Goal: Task Accomplishment & Management: Use online tool/utility

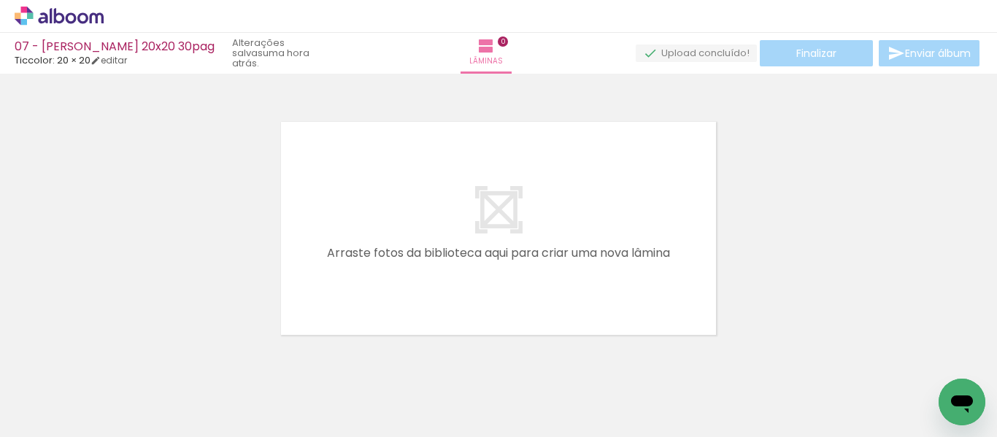
scroll to position [19, 0]
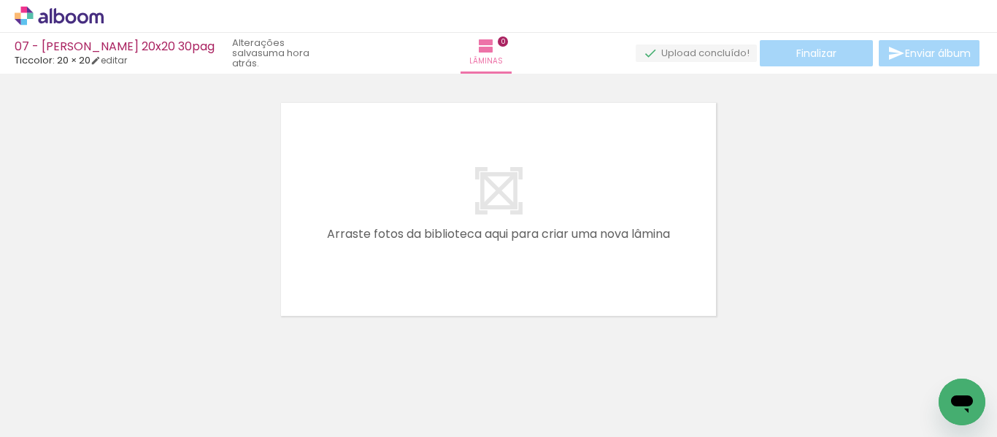
click at [146, 402] on div at bounding box center [146, 388] width 72 height 37
click at [57, 422] on span "Adicionar Fotos" at bounding box center [52, 418] width 44 height 16
click at [0, 0] on input "file" at bounding box center [0, 0] width 0 height 0
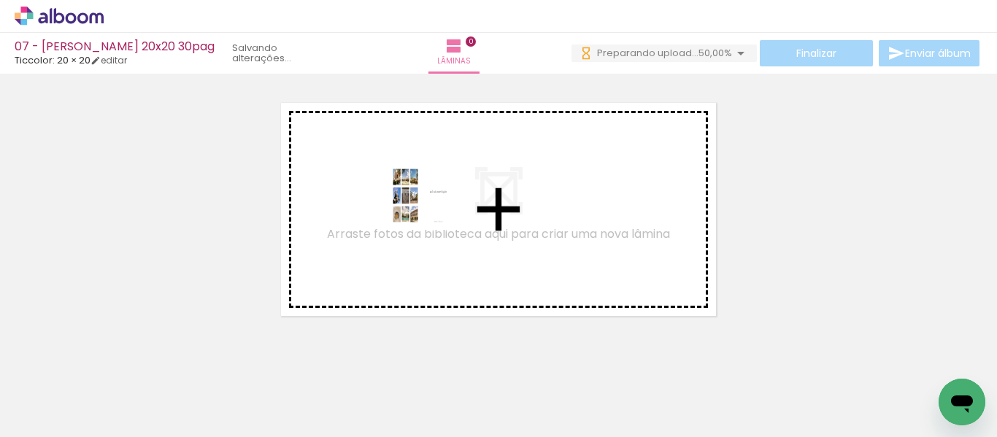
drag, startPoint x: 151, startPoint y: 396, endPoint x: 433, endPoint y: 207, distance: 339.4
click at [433, 207] on quentale-workspace at bounding box center [498, 218] width 997 height 437
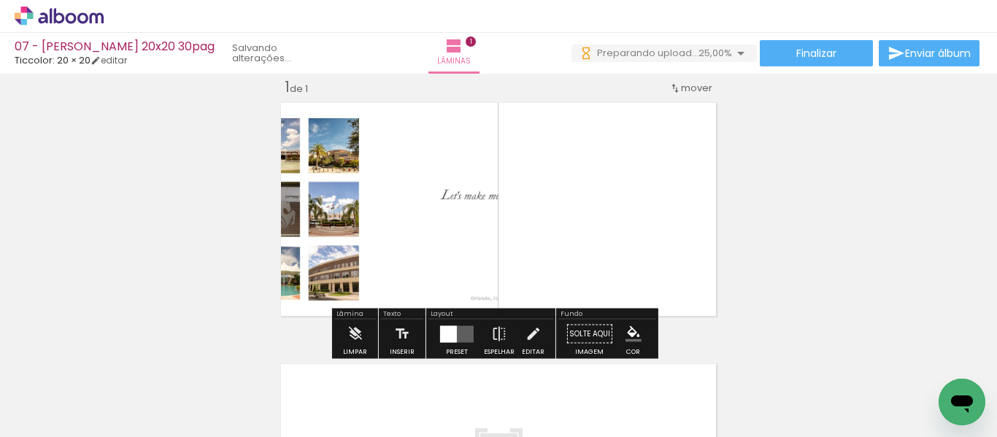
click at [453, 337] on div at bounding box center [448, 334] width 17 height 17
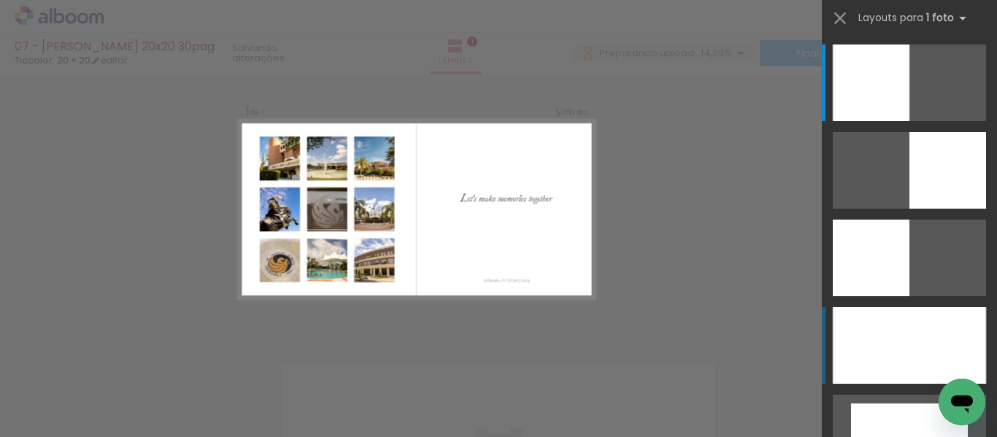
click at [885, 347] on div at bounding box center [909, 345] width 153 height 77
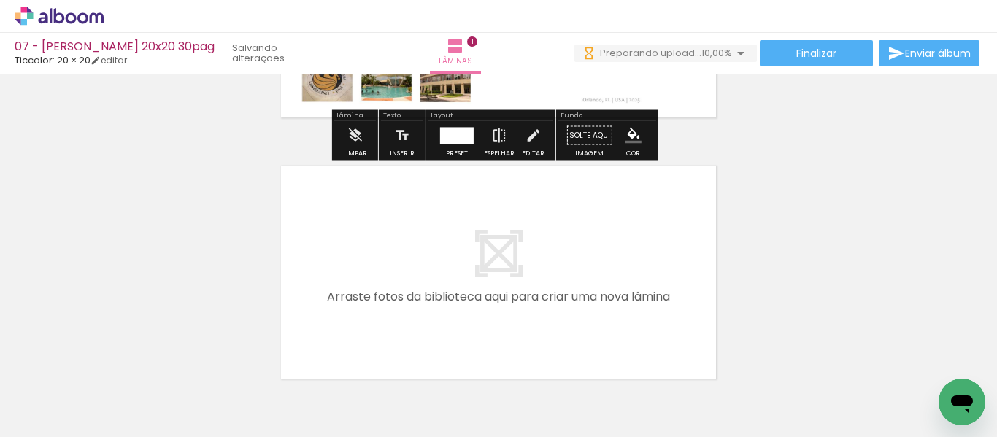
scroll to position [238, 0]
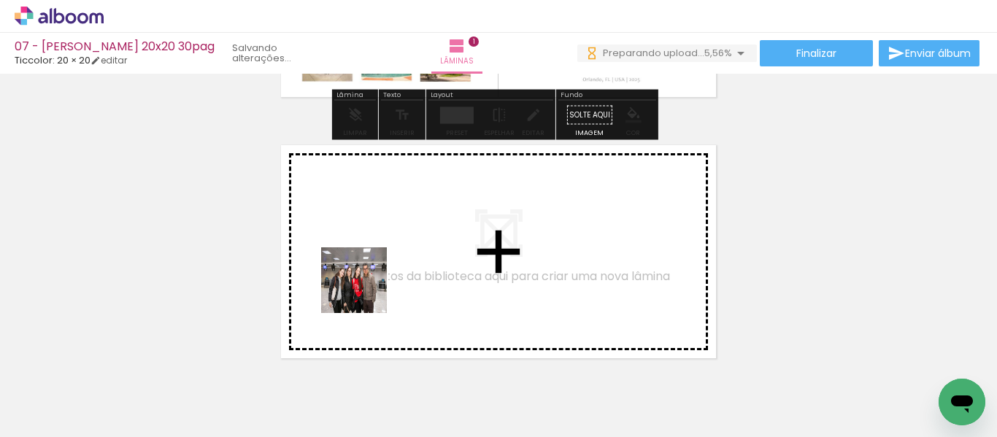
drag, startPoint x: 256, startPoint y: 380, endPoint x: 369, endPoint y: 290, distance: 144.5
click at [369, 290] on quentale-workspace at bounding box center [498, 218] width 997 height 437
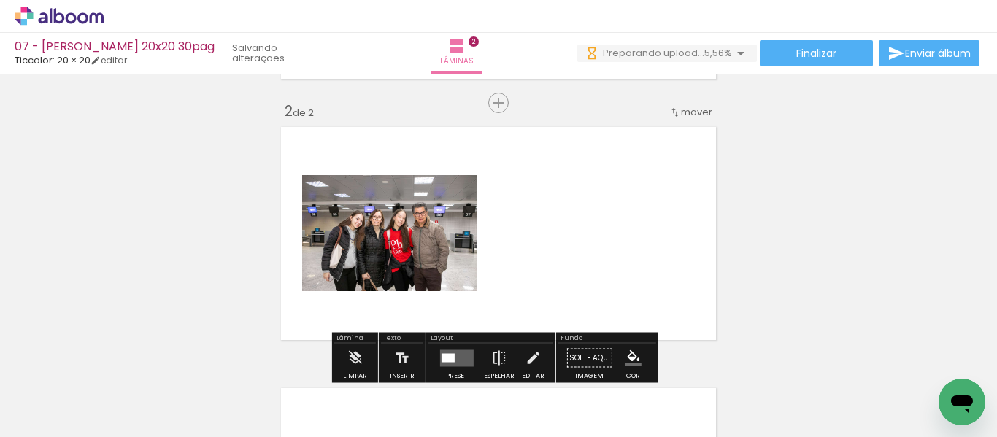
scroll to position [280, 0]
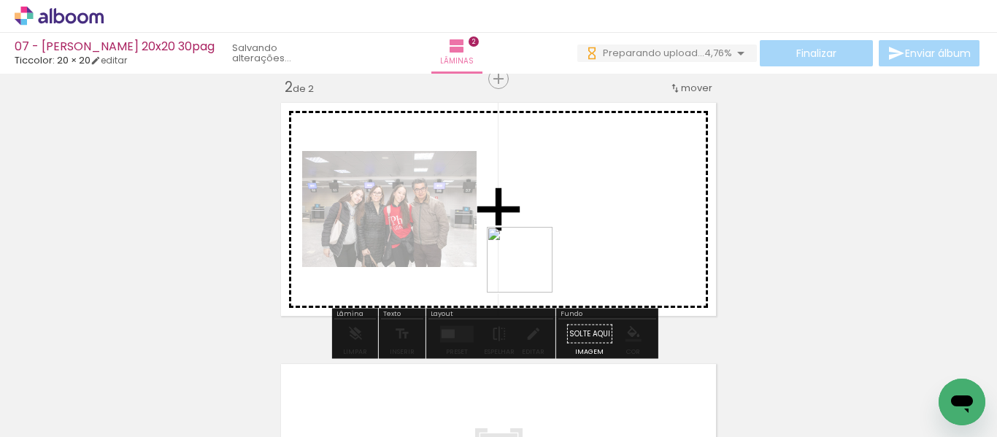
drag, startPoint x: 306, startPoint y: 404, endPoint x: 572, endPoint y: 253, distance: 306.7
click at [572, 253] on quentale-workspace at bounding box center [498, 218] width 997 height 437
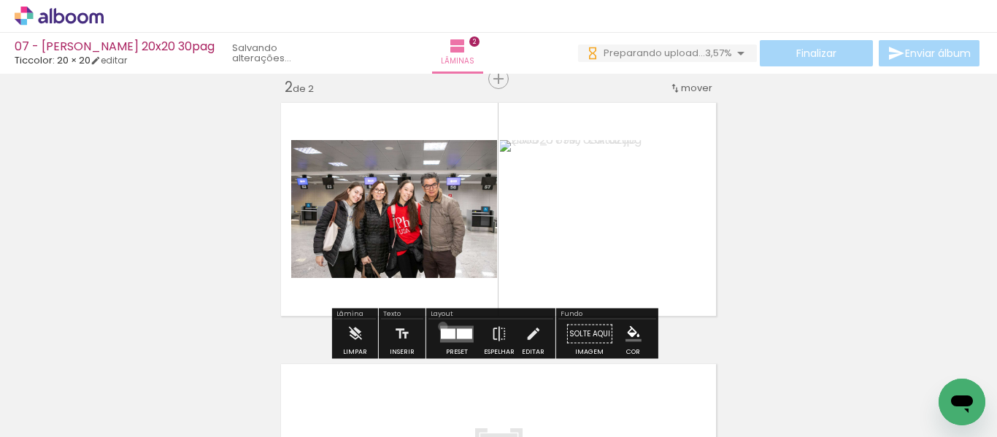
click at [440, 326] on quentale-layouter at bounding box center [457, 334] width 34 height 17
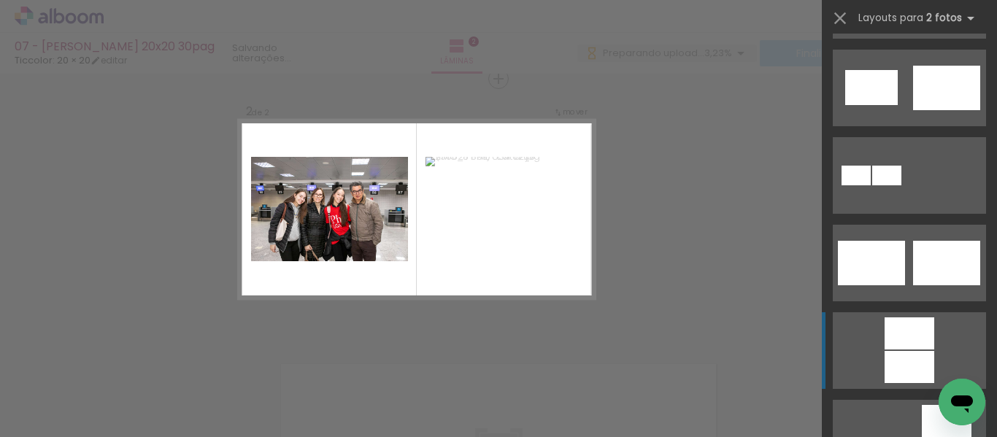
scroll to position [438, 0]
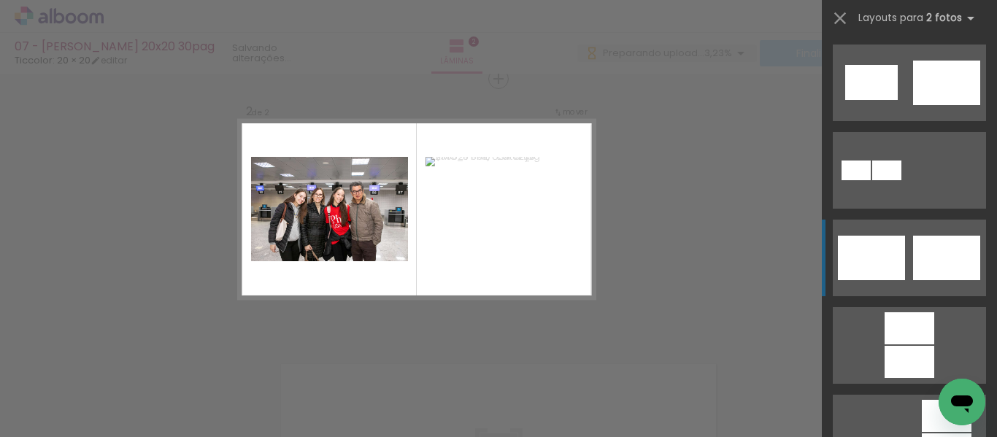
click at [928, 248] on div at bounding box center [946, 258] width 67 height 45
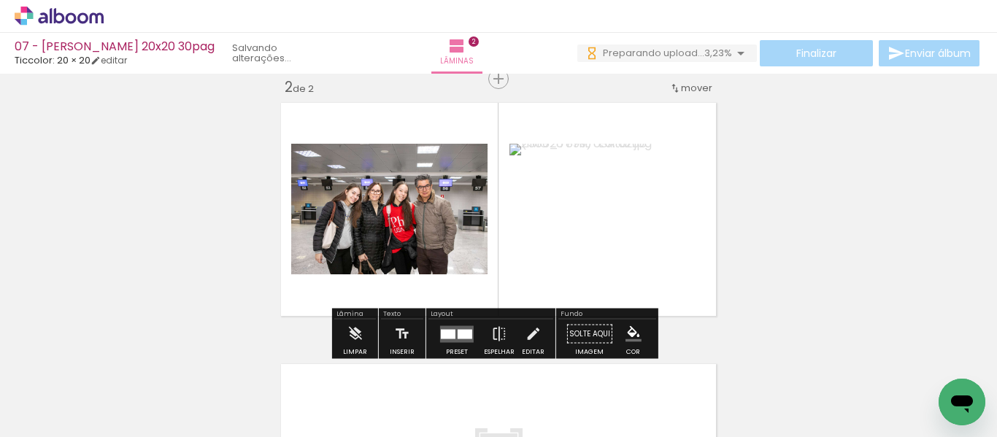
click at [463, 331] on div at bounding box center [465, 333] width 15 height 9
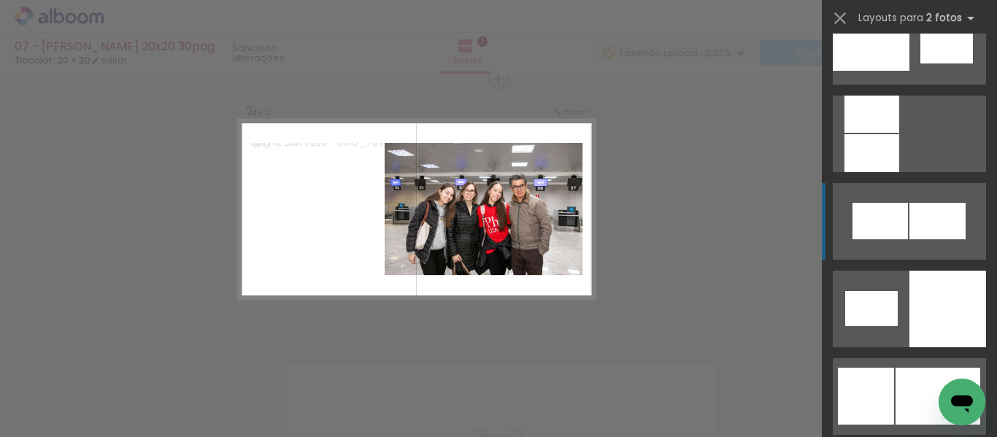
scroll to position [1781, 0]
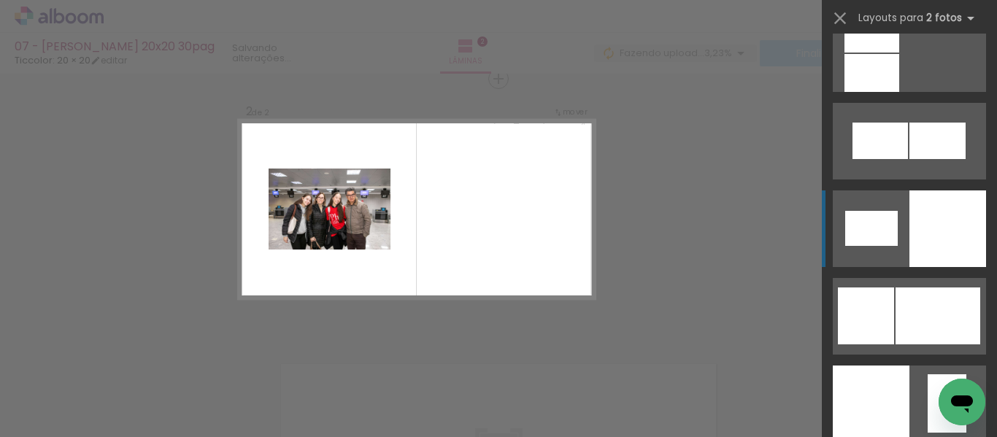
click at [926, 219] on div at bounding box center [948, 229] width 77 height 77
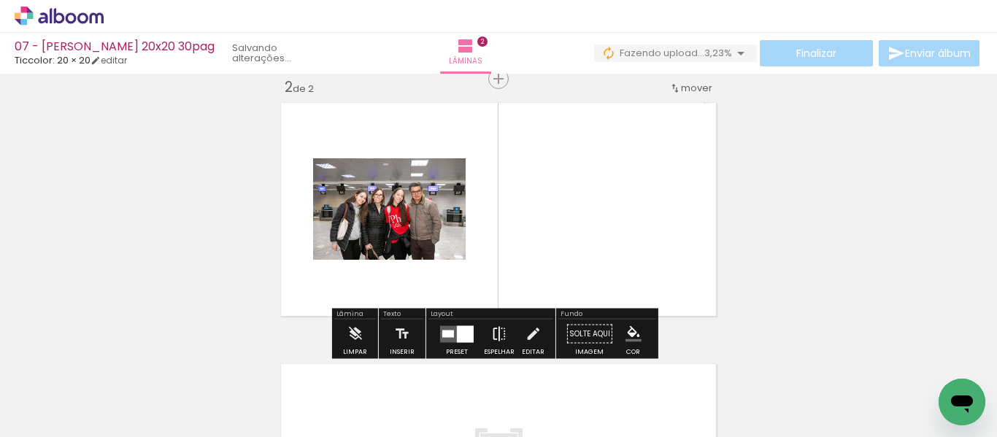
click at [499, 326] on iron-icon at bounding box center [499, 334] width 16 height 29
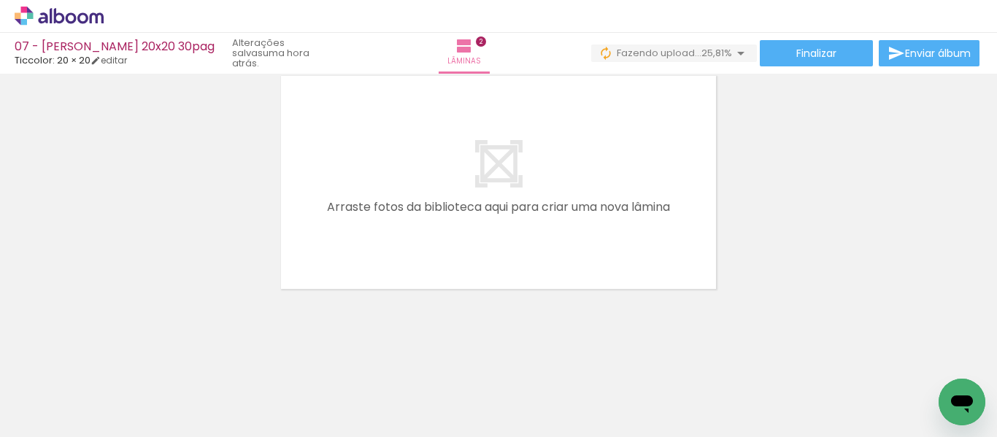
scroll to position [0, 0]
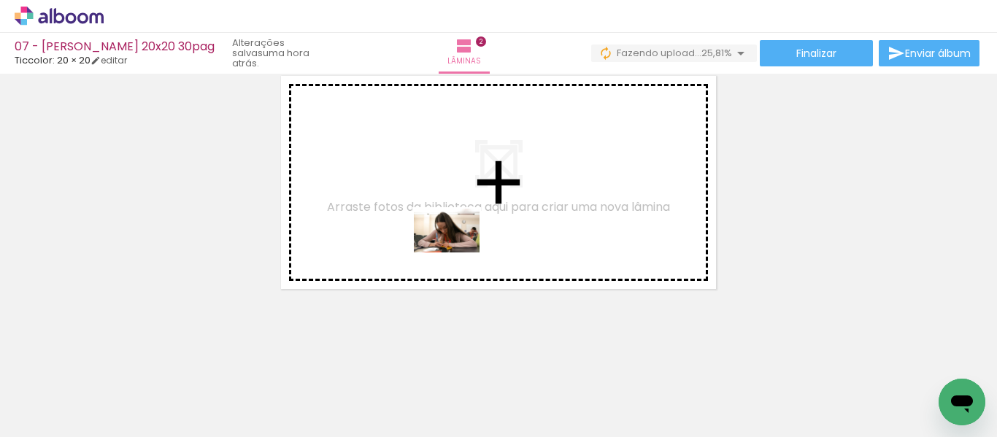
drag, startPoint x: 499, startPoint y: 397, endPoint x: 453, endPoint y: 255, distance: 149.8
click at [455, 235] on quentale-workspace at bounding box center [498, 218] width 997 height 437
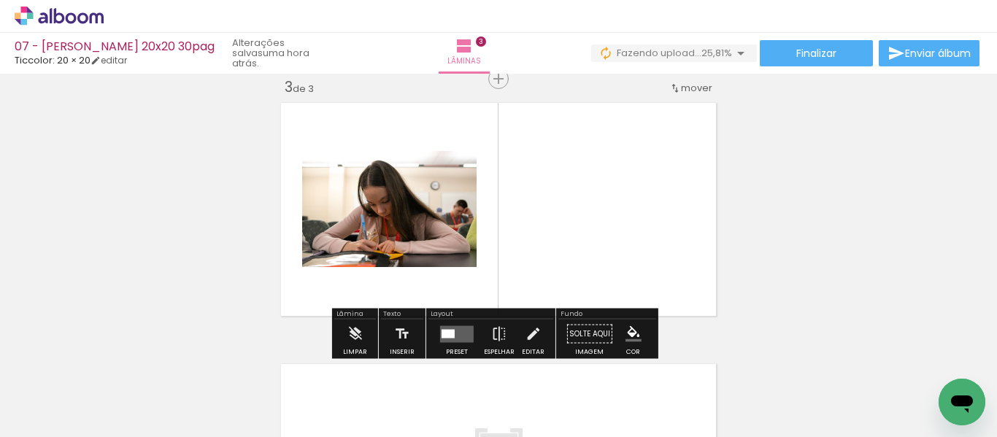
scroll to position [0, 1662]
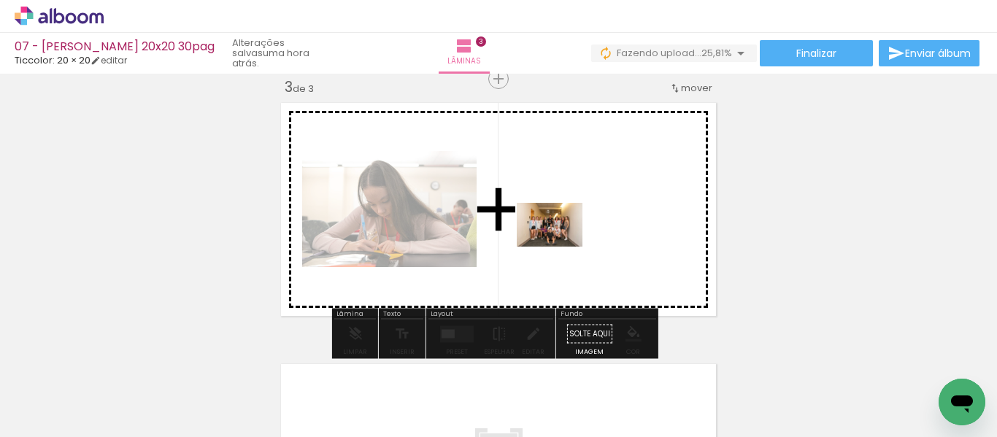
drag, startPoint x: 373, startPoint y: 398, endPoint x: 561, endPoint y: 246, distance: 241.9
click at [561, 246] on quentale-workspace at bounding box center [498, 218] width 997 height 437
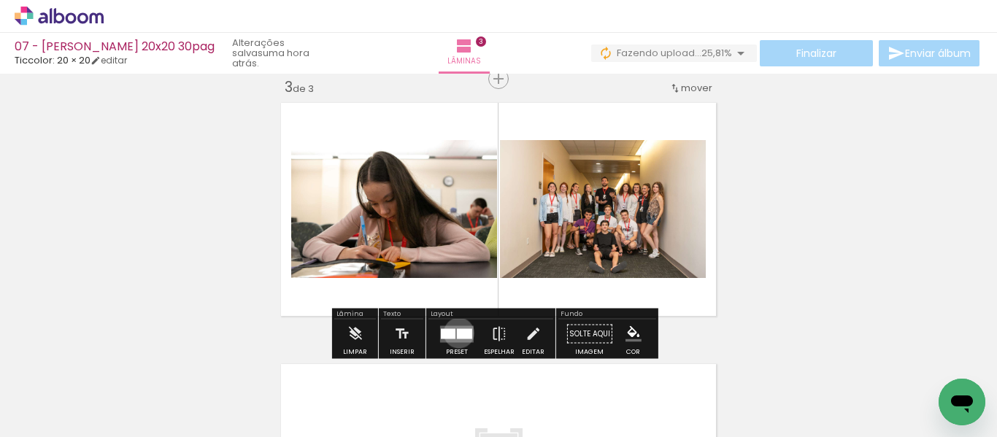
click at [457, 333] on div at bounding box center [464, 334] width 15 height 10
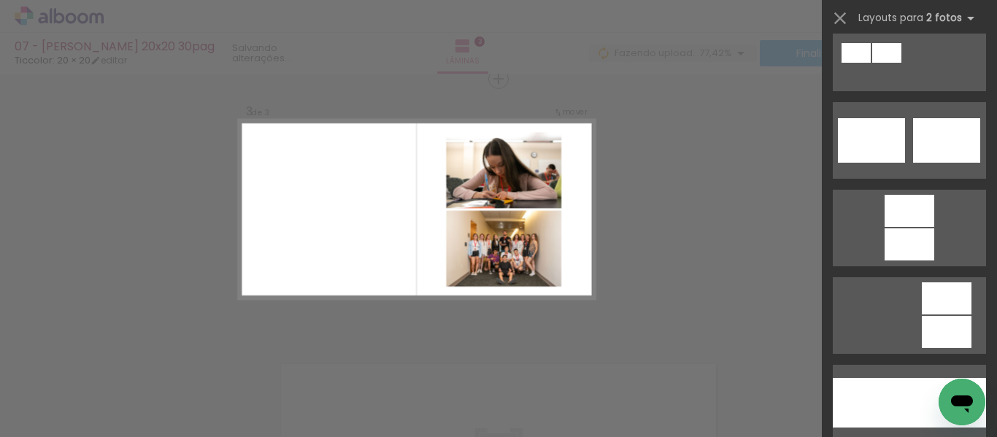
scroll to position [511, 0]
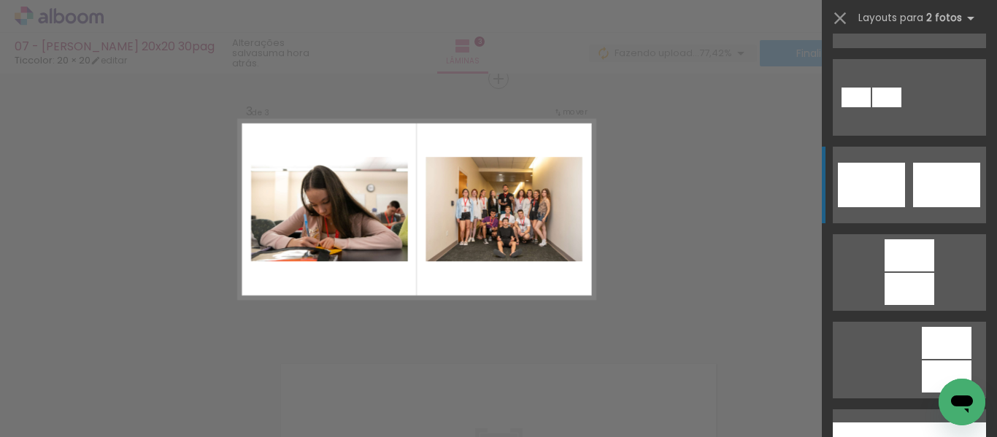
click at [941, 197] on div at bounding box center [946, 185] width 67 height 45
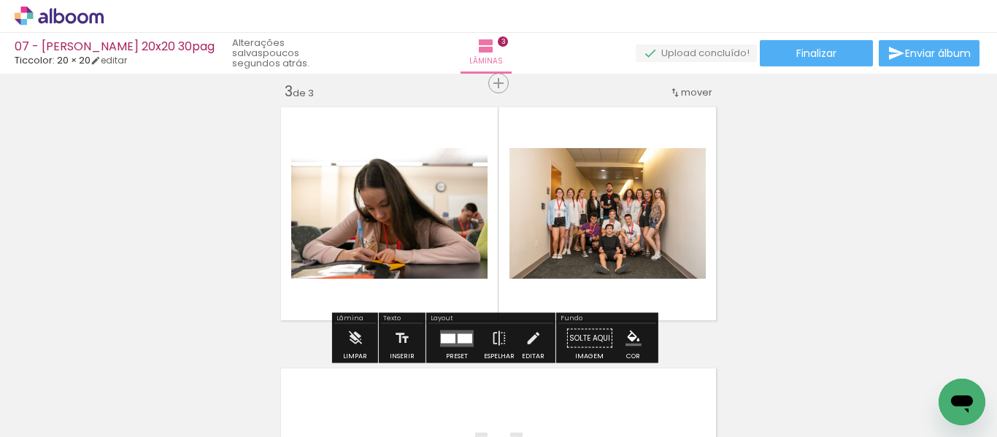
scroll to position [542, 0]
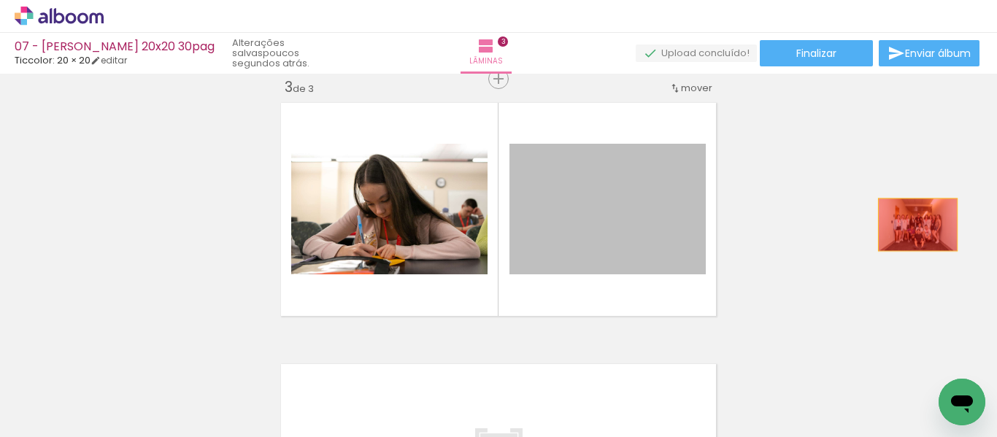
drag, startPoint x: 614, startPoint y: 237, endPoint x: 806, endPoint y: 236, distance: 192.0
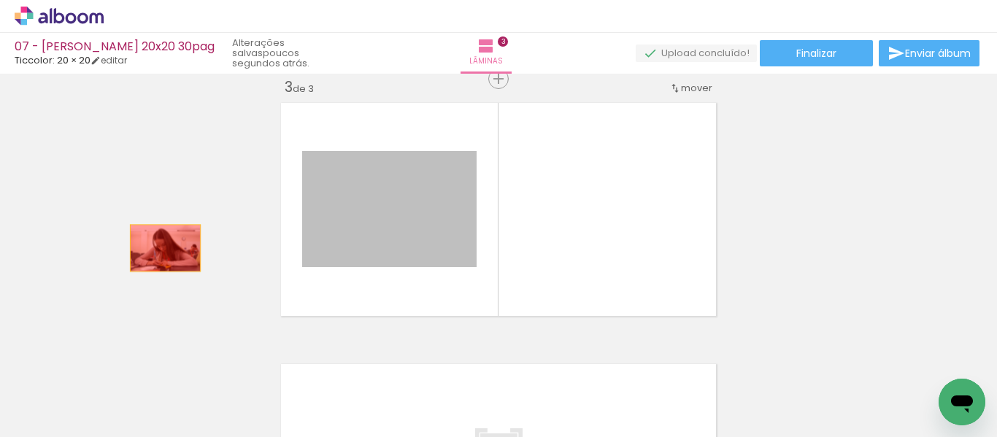
drag, startPoint x: 401, startPoint y: 239, endPoint x: 158, endPoint y: 248, distance: 242.5
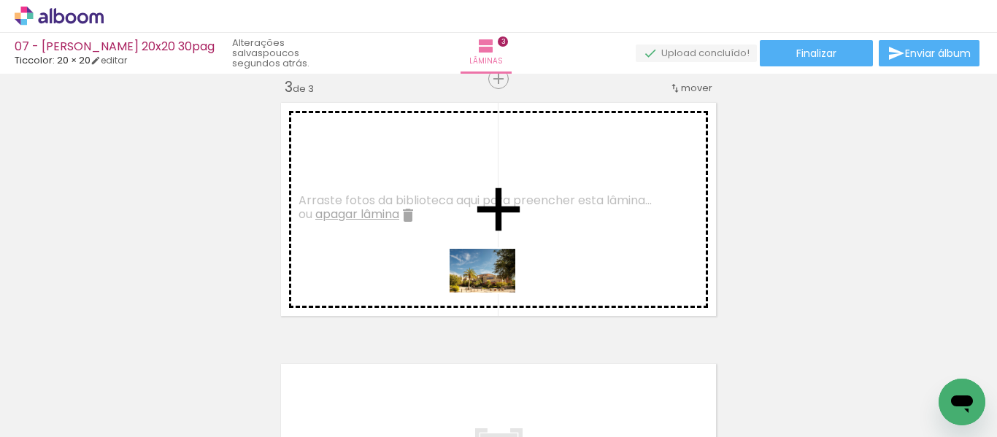
drag, startPoint x: 933, startPoint y: 391, endPoint x: 431, endPoint y: 275, distance: 514.8
click at [434, 275] on quentale-workspace at bounding box center [498, 218] width 997 height 437
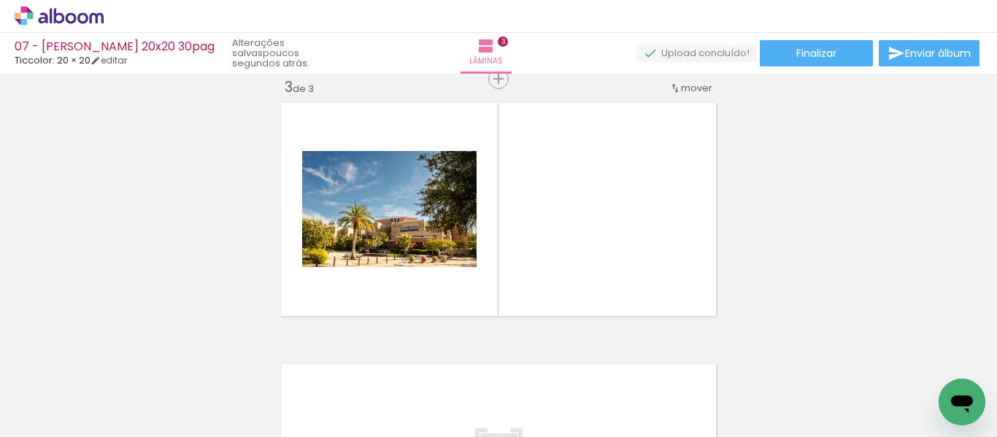
scroll to position [0, 15]
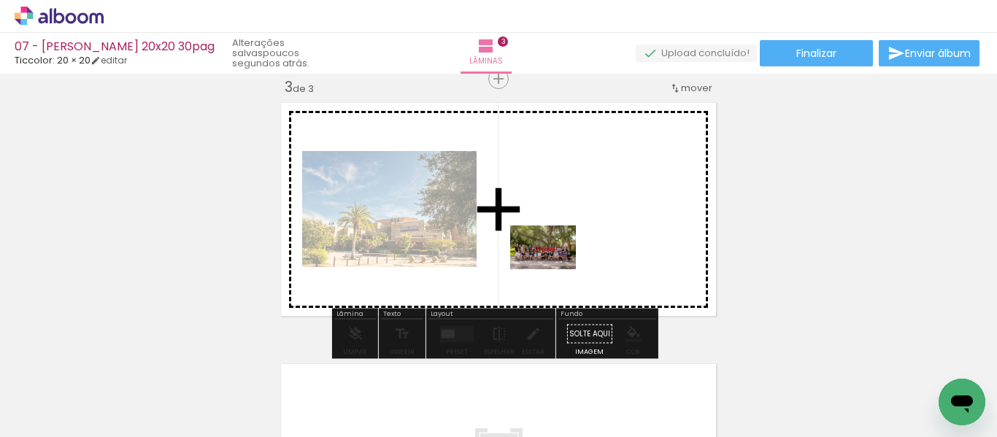
drag, startPoint x: 372, startPoint y: 401, endPoint x: 581, endPoint y: 266, distance: 248.7
click at [581, 266] on quentale-workspace at bounding box center [498, 218] width 997 height 437
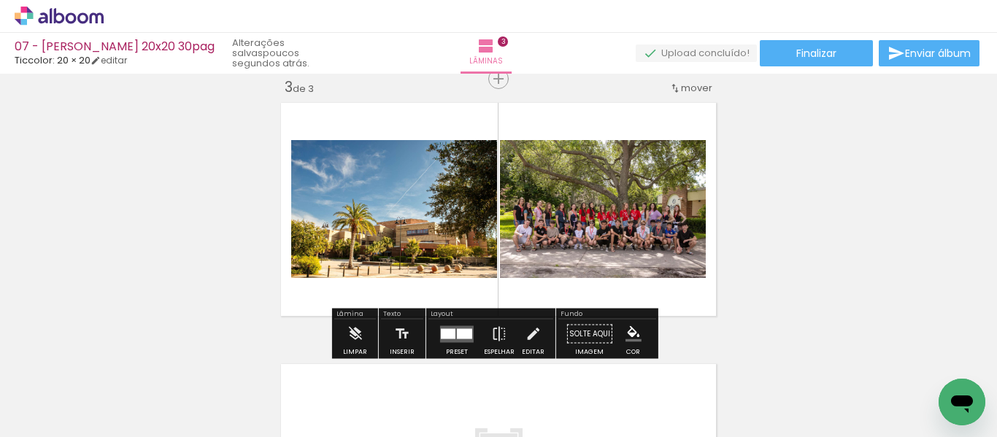
click at [457, 336] on div at bounding box center [464, 334] width 15 height 10
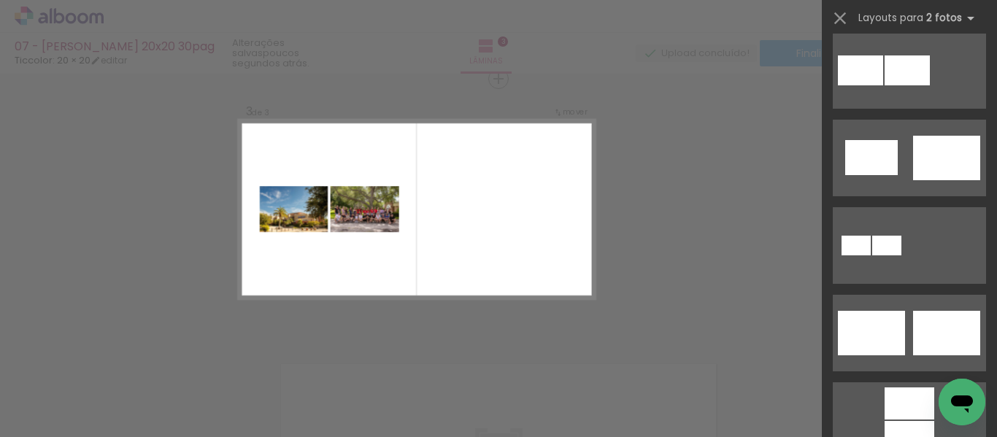
scroll to position [365, 0]
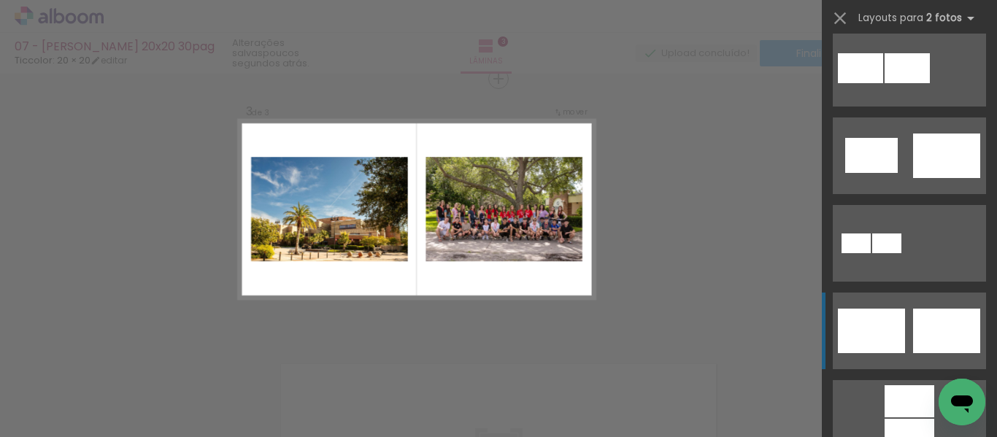
click at [927, 334] on div at bounding box center [946, 331] width 67 height 45
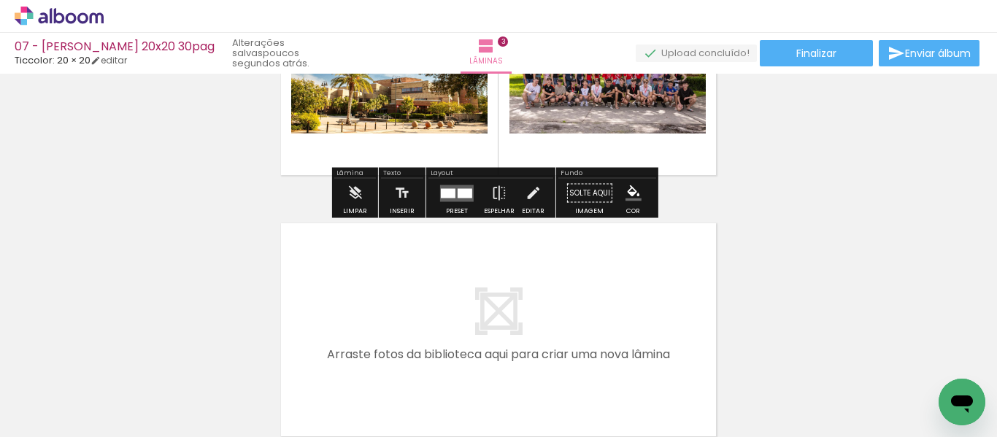
scroll to position [688, 0]
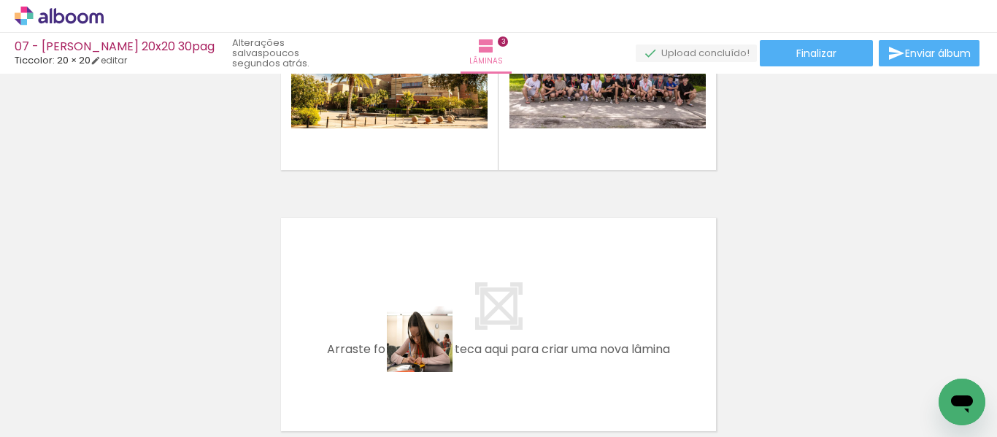
drag, startPoint x: 458, startPoint y: 391, endPoint x: 411, endPoint y: 329, distance: 77.7
click at [411, 329] on quentale-workspace at bounding box center [498, 218] width 997 height 437
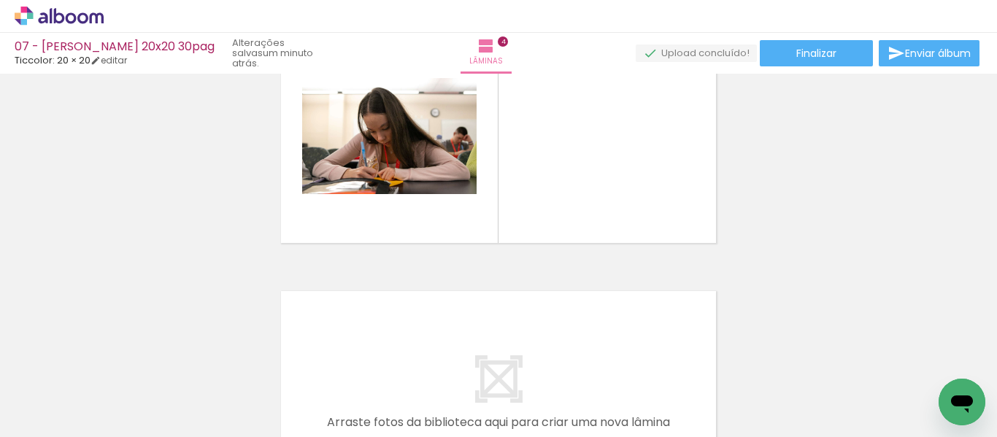
scroll to position [0, 1260]
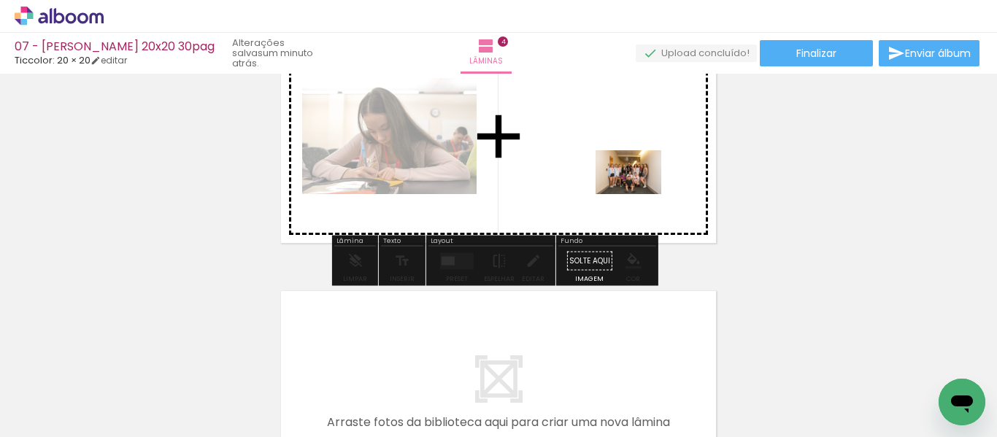
drag, startPoint x: 764, startPoint y: 389, endPoint x: 640, endPoint y: 194, distance: 231.1
click at [640, 194] on quentale-workspace at bounding box center [498, 218] width 997 height 437
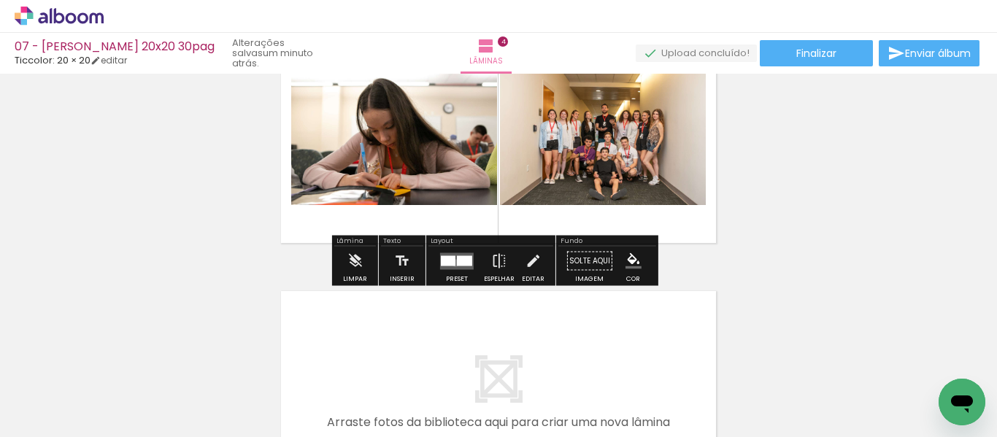
click at [452, 263] on div at bounding box center [448, 261] width 15 height 10
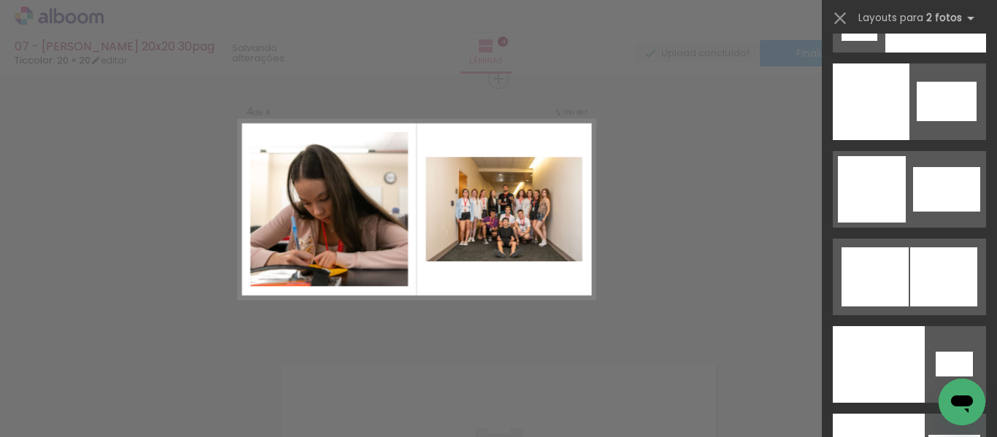
scroll to position [7812, 0]
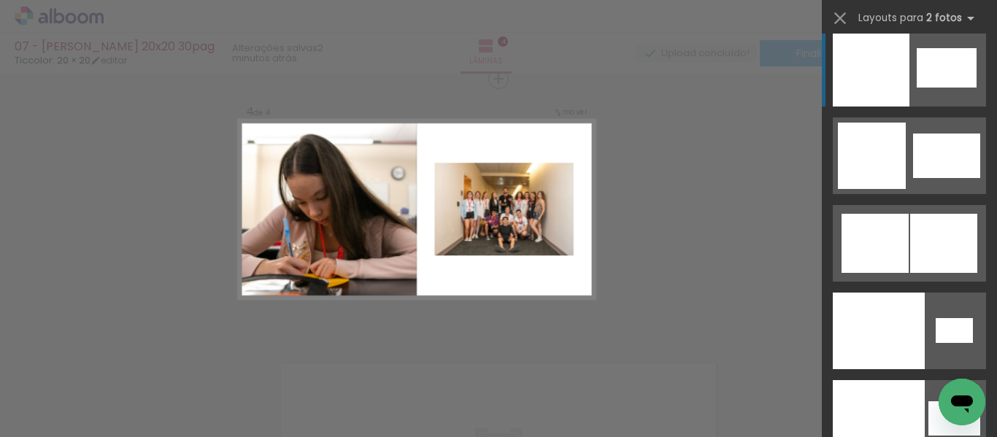
click at [933, 57] on div at bounding box center [947, 67] width 60 height 39
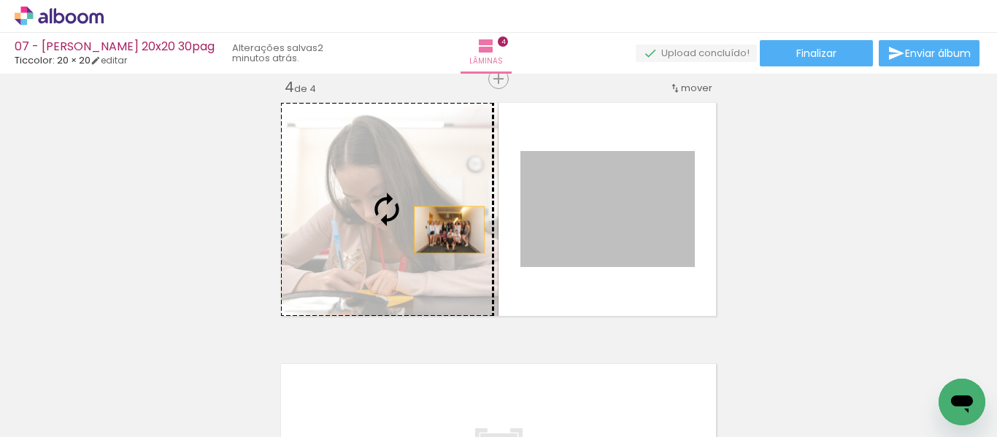
drag, startPoint x: 635, startPoint y: 233, endPoint x: 444, endPoint y: 230, distance: 191.3
click at [0, 0] on slot at bounding box center [0, 0] width 0 height 0
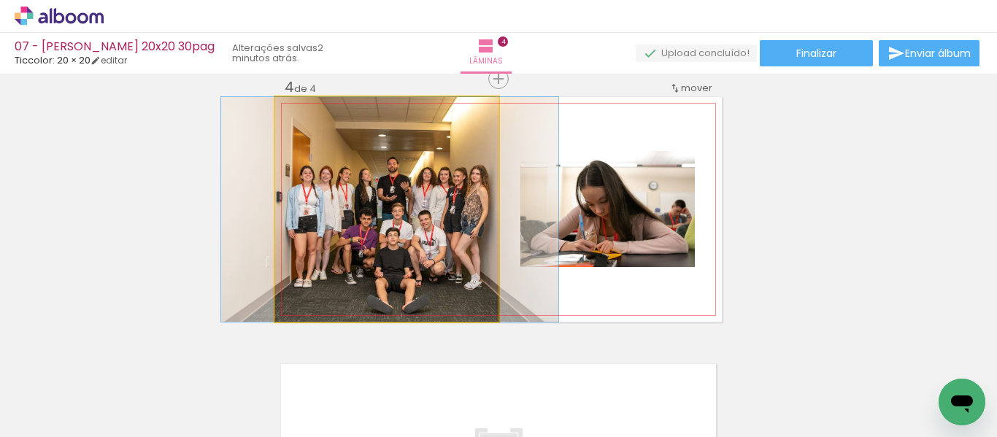
drag, startPoint x: 428, startPoint y: 263, endPoint x: 431, endPoint y: 252, distance: 11.3
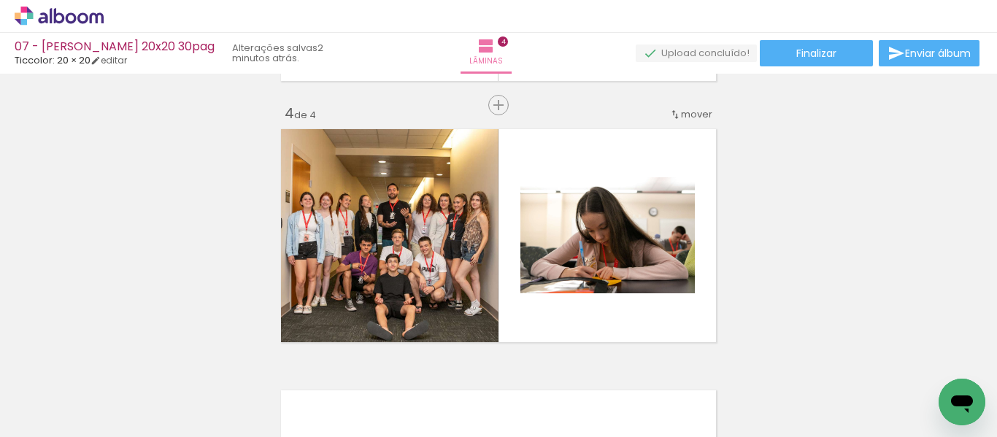
scroll to position [803, 0]
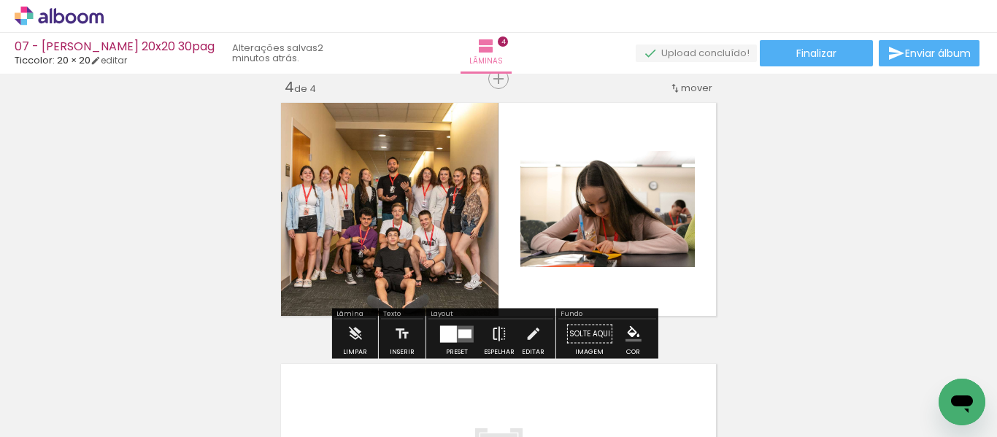
click at [491, 331] on iron-icon at bounding box center [499, 334] width 16 height 29
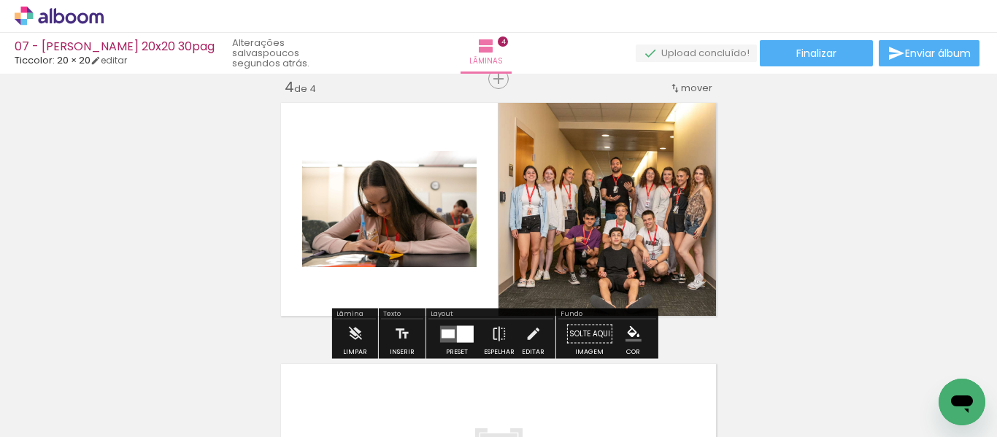
click at [457, 336] on div at bounding box center [465, 334] width 17 height 17
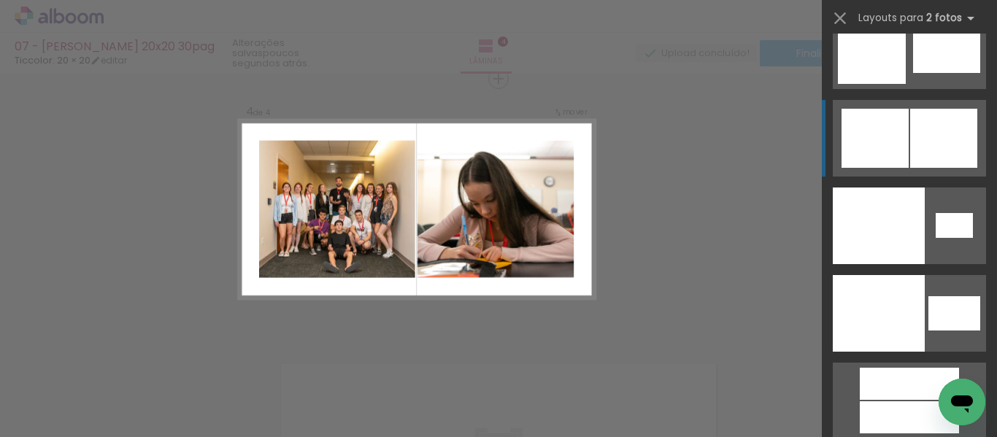
scroll to position [7919, 0]
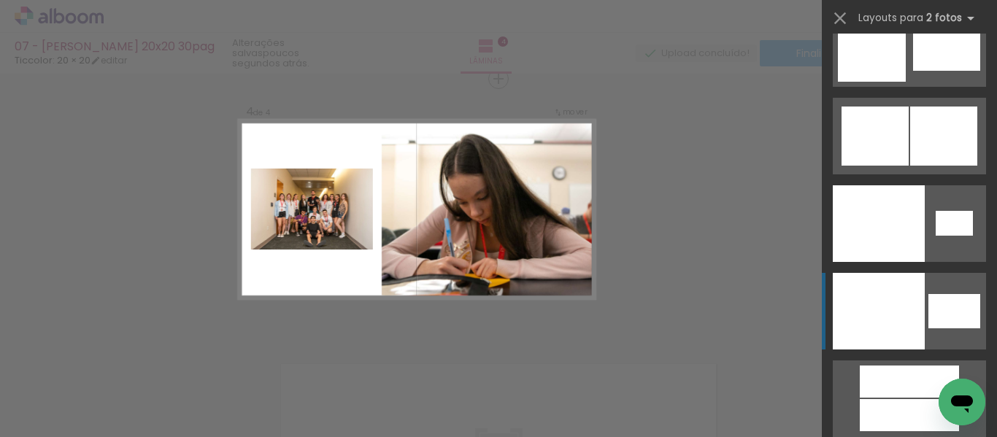
click at [887, 313] on div at bounding box center [879, 311] width 92 height 77
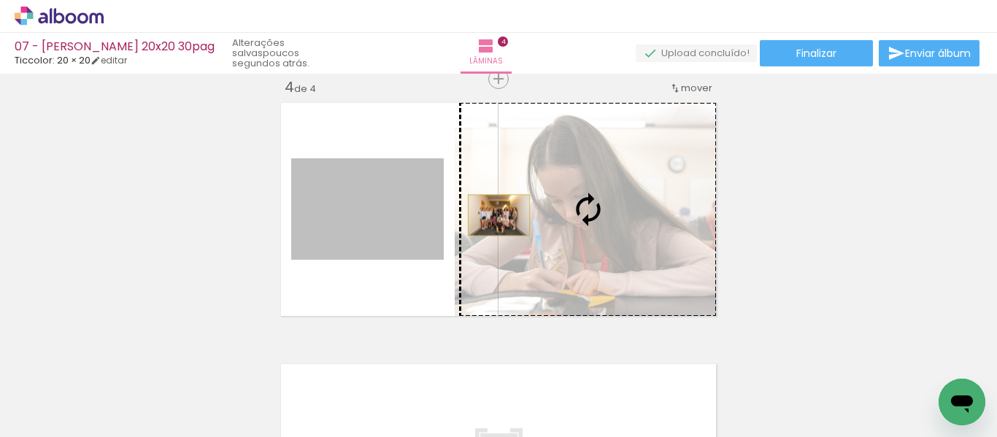
drag, startPoint x: 337, startPoint y: 220, endPoint x: 494, endPoint y: 215, distance: 157.0
click at [0, 0] on slot at bounding box center [0, 0] width 0 height 0
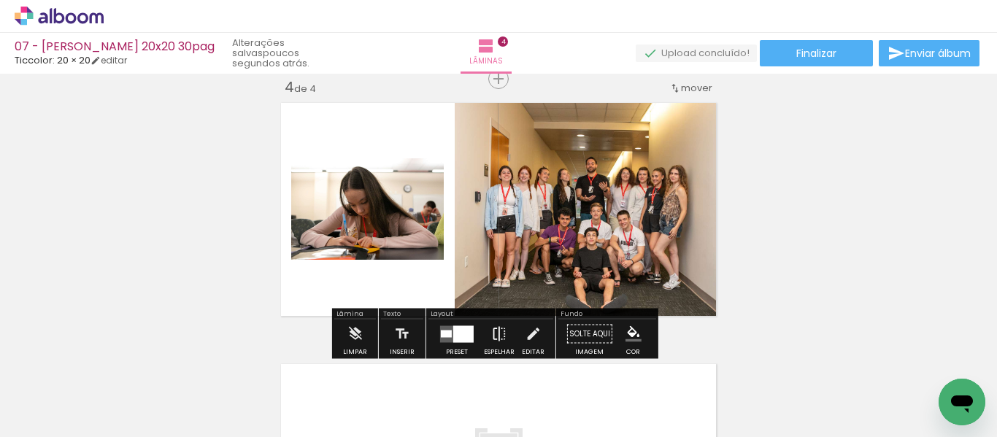
click at [491, 327] on iron-icon at bounding box center [499, 334] width 16 height 29
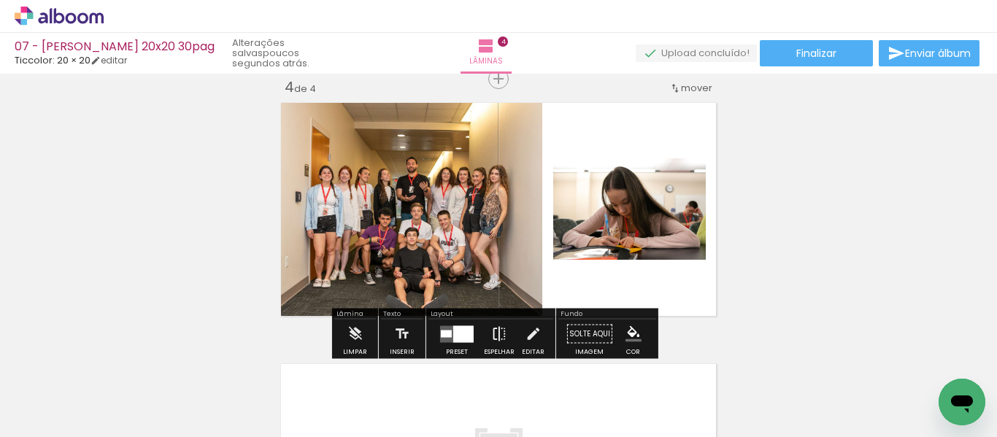
click at [496, 332] on iron-icon at bounding box center [499, 334] width 16 height 29
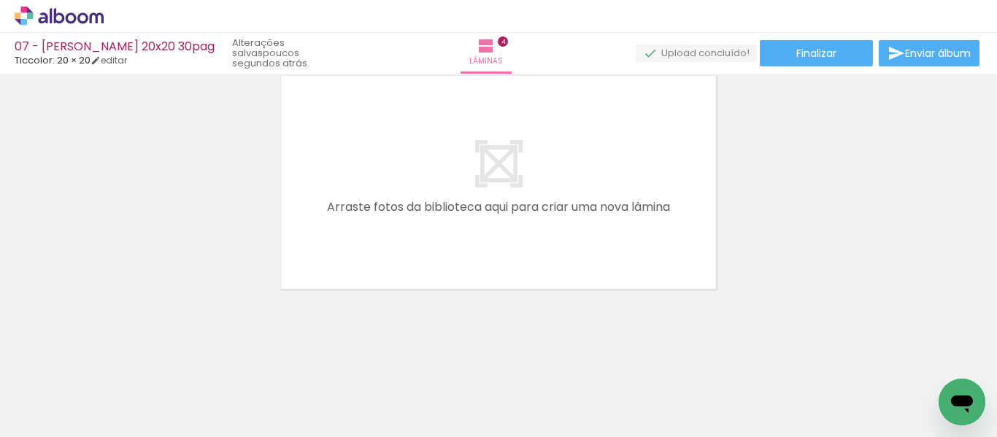
scroll to position [0, 0]
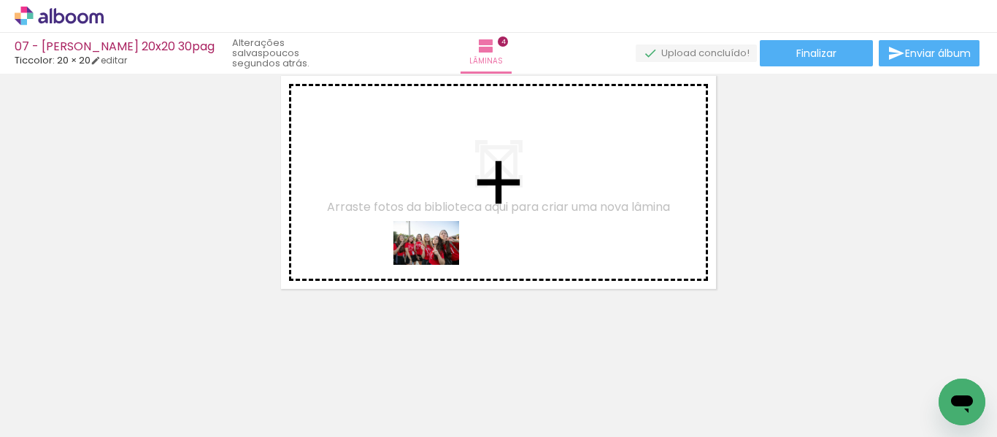
drag, startPoint x: 637, startPoint y: 394, endPoint x: 442, endPoint y: 273, distance: 228.9
click at [427, 252] on quentale-workspace at bounding box center [498, 218] width 997 height 437
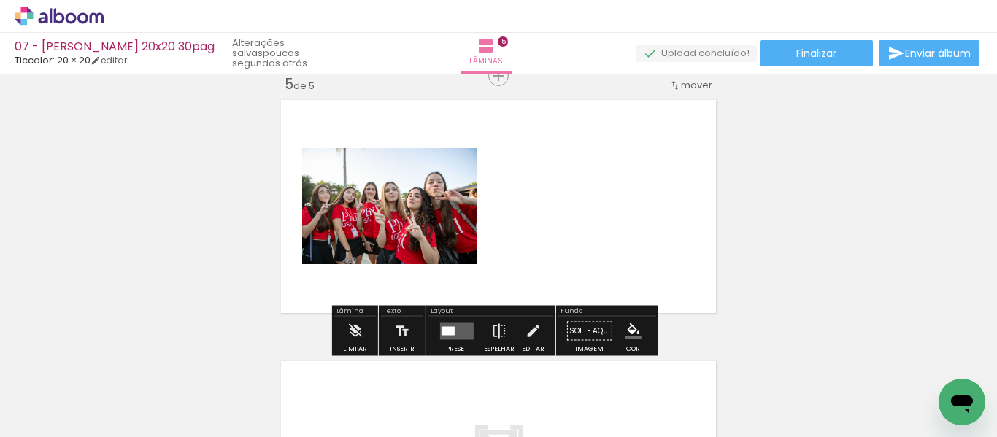
scroll to position [1064, 0]
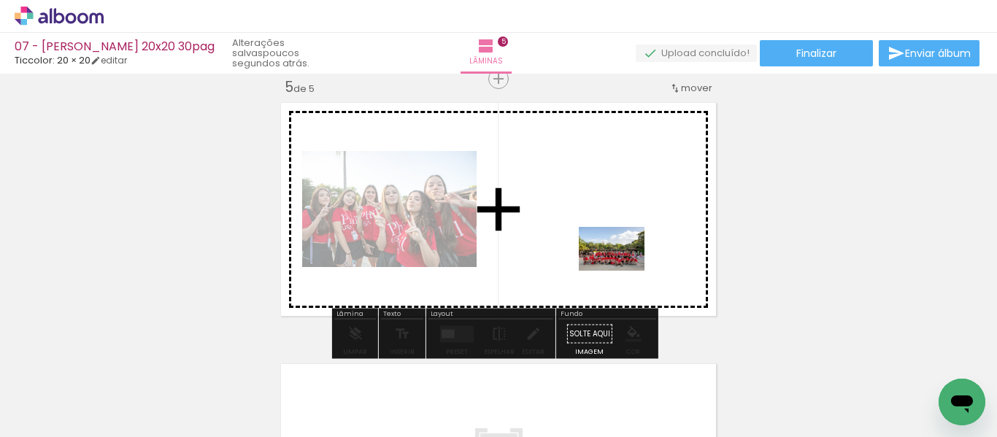
drag, startPoint x: 725, startPoint y: 385, endPoint x: 623, endPoint y: 271, distance: 153.6
click at [623, 271] on quentale-workspace at bounding box center [498, 218] width 997 height 437
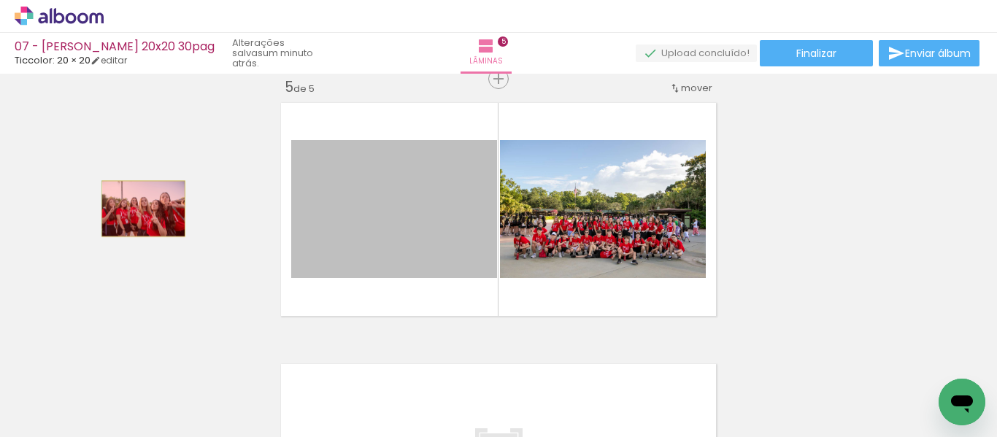
drag, startPoint x: 415, startPoint y: 231, endPoint x: 138, endPoint y: 209, distance: 277.6
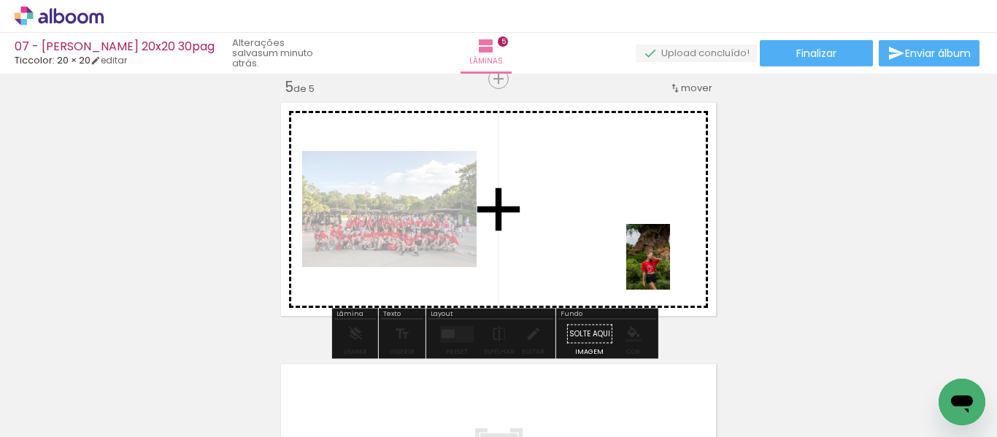
drag, startPoint x: 790, startPoint y: 376, endPoint x: 628, endPoint y: 259, distance: 199.8
click at [642, 250] on quentale-workspace at bounding box center [498, 218] width 997 height 437
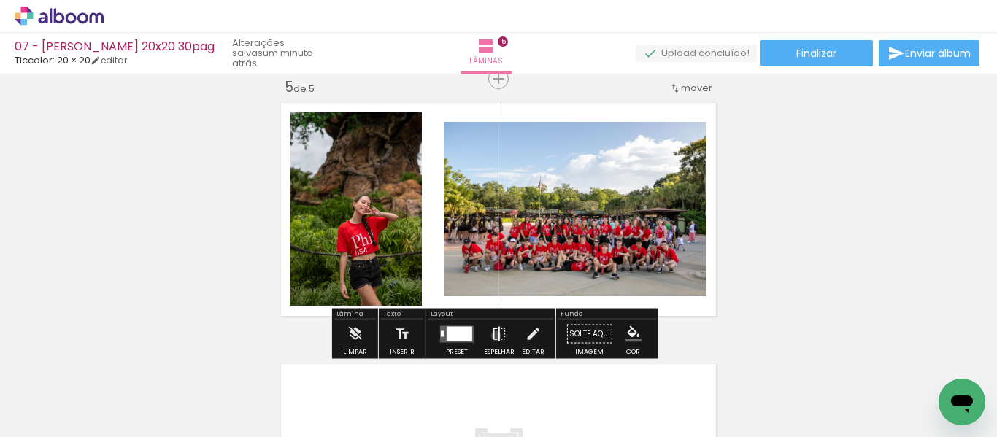
click at [493, 336] on iron-icon at bounding box center [499, 334] width 16 height 29
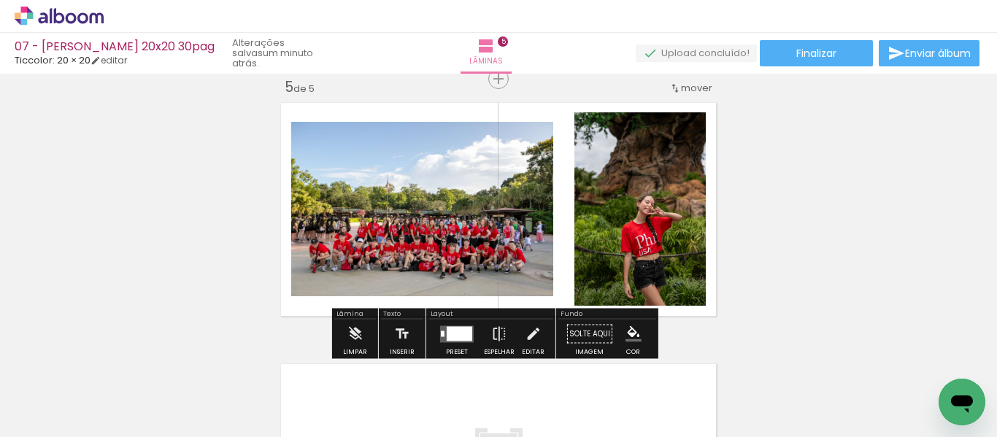
click at [457, 335] on div at bounding box center [460, 333] width 26 height 15
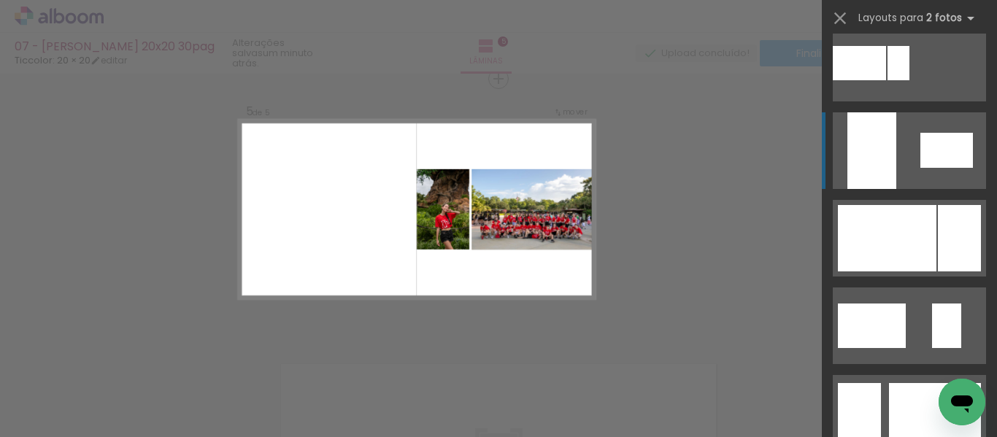
scroll to position [730, 0]
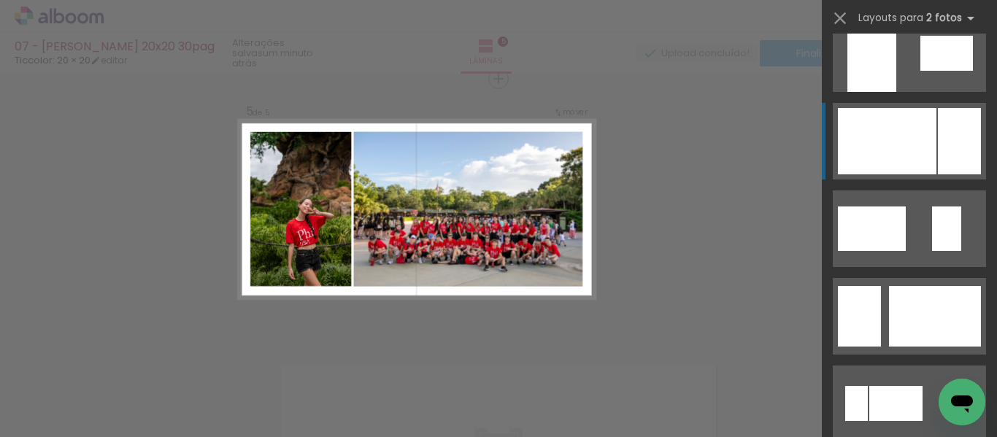
click at [921, 156] on div at bounding box center [887, 141] width 99 height 66
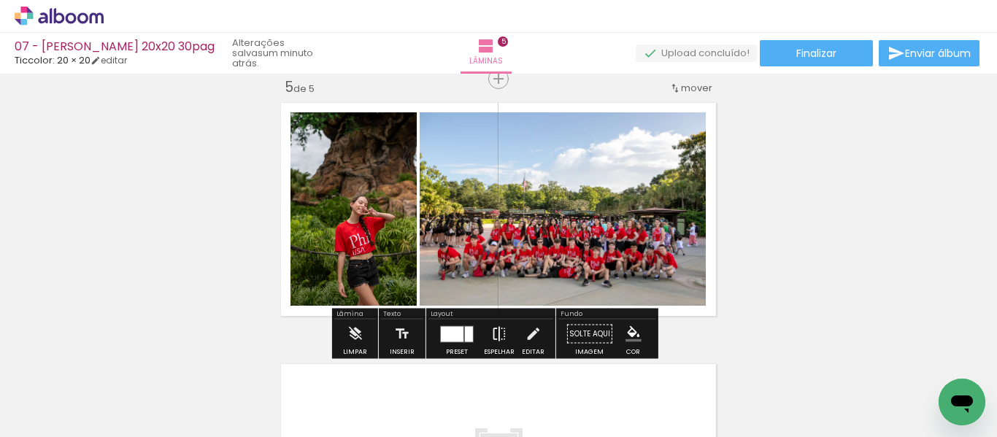
click at [494, 328] on iron-icon at bounding box center [499, 334] width 16 height 29
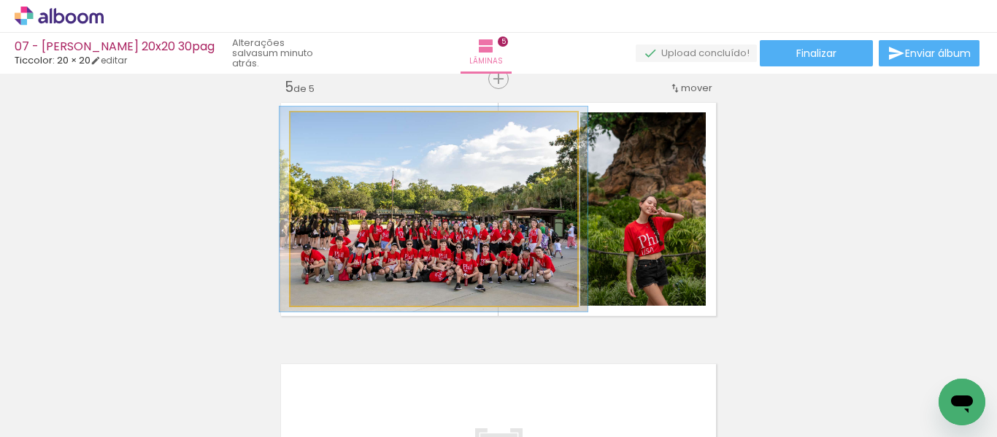
type paper-slider "106"
click at [327, 128] on div at bounding box center [327, 127] width 23 height 23
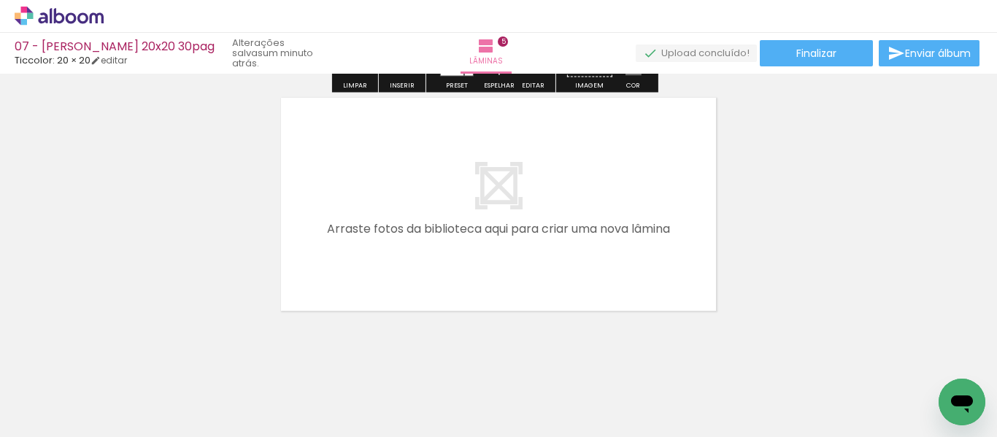
scroll to position [1353, 0]
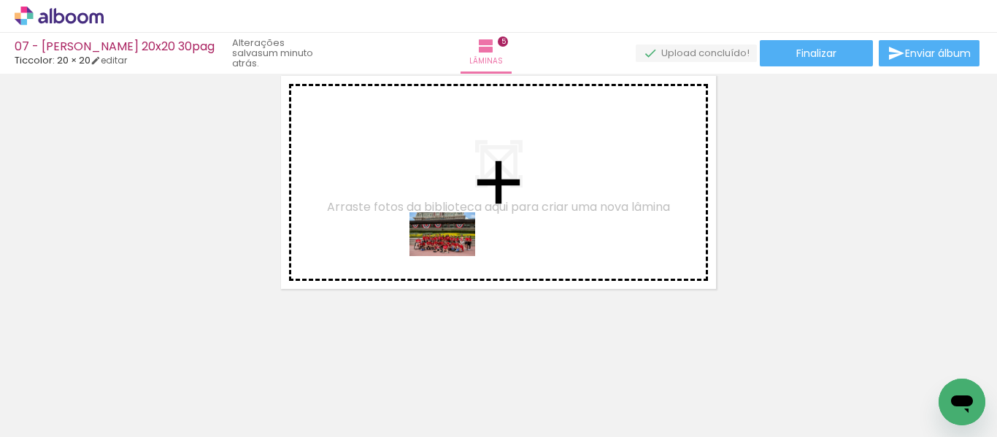
drag, startPoint x: 882, startPoint y: 396, endPoint x: 453, endPoint y: 256, distance: 451.8
click at [453, 256] on quentale-workspace at bounding box center [498, 218] width 997 height 437
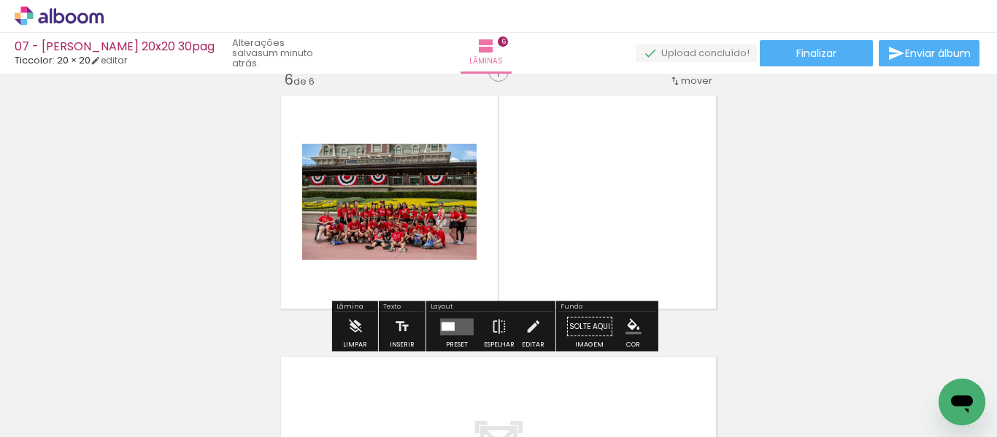
scroll to position [1326, 0]
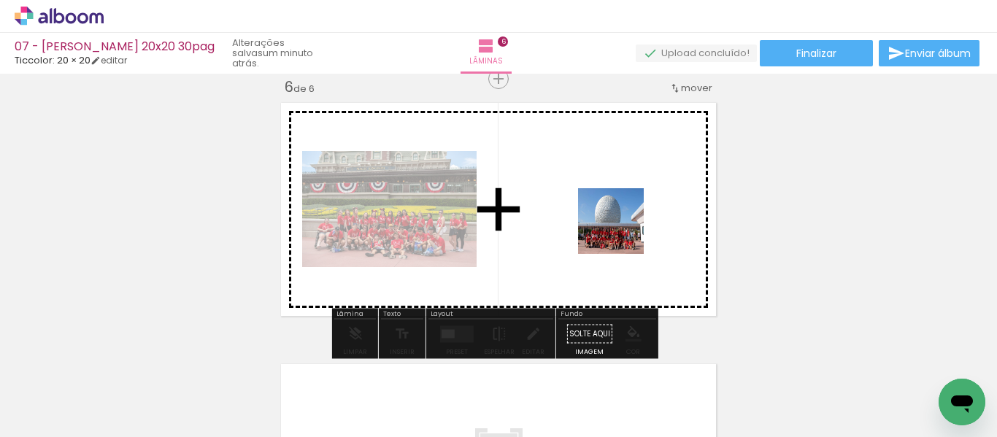
drag, startPoint x: 953, startPoint y: 377, endPoint x: 586, endPoint y: 210, distance: 403.1
click at [586, 210] on quentale-workspace at bounding box center [498, 218] width 997 height 437
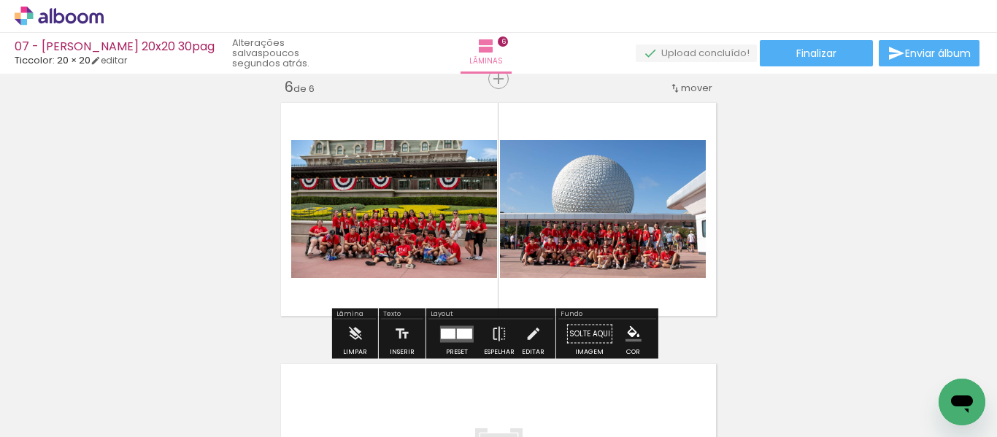
click at [449, 331] on div at bounding box center [448, 334] width 15 height 10
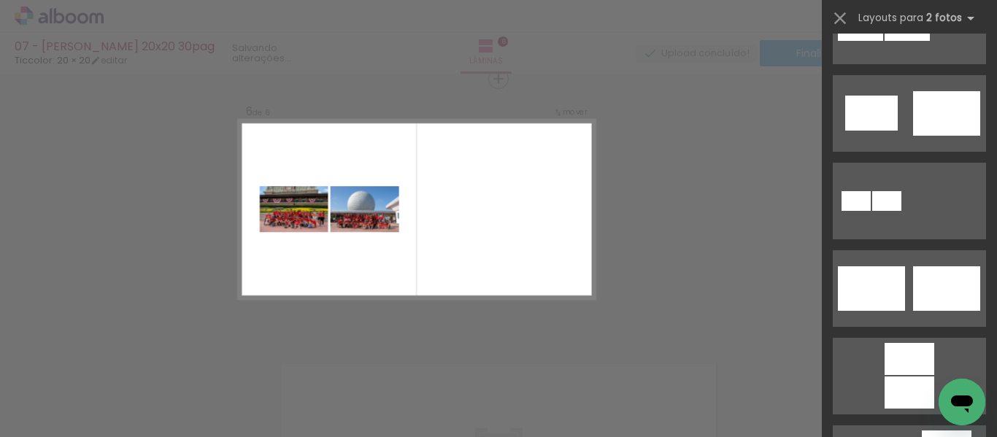
scroll to position [438, 0]
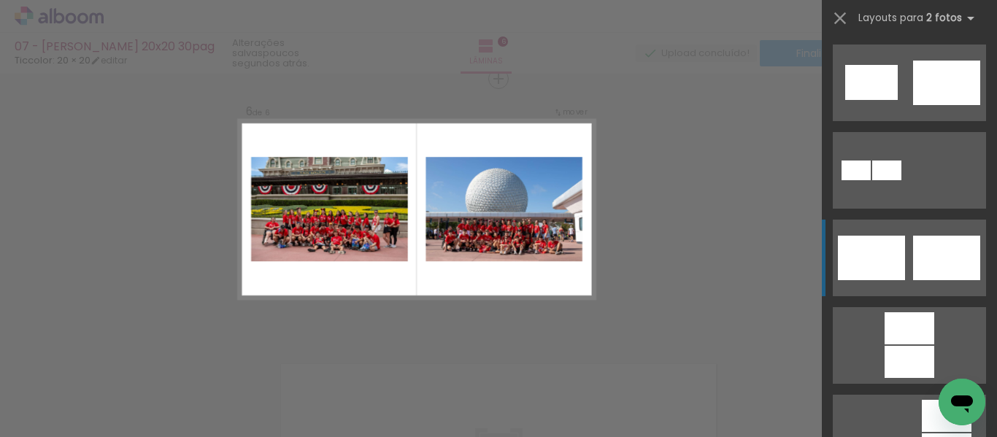
click at [921, 272] on div at bounding box center [946, 258] width 67 height 45
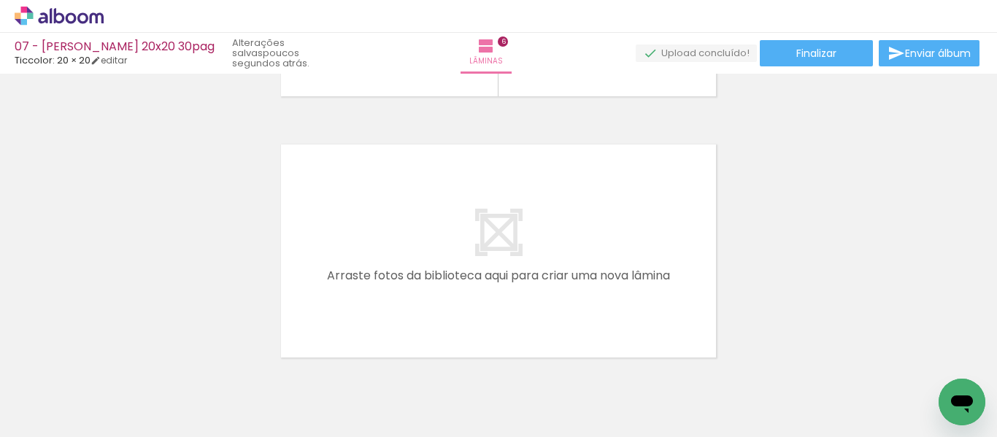
scroll to position [1614, 0]
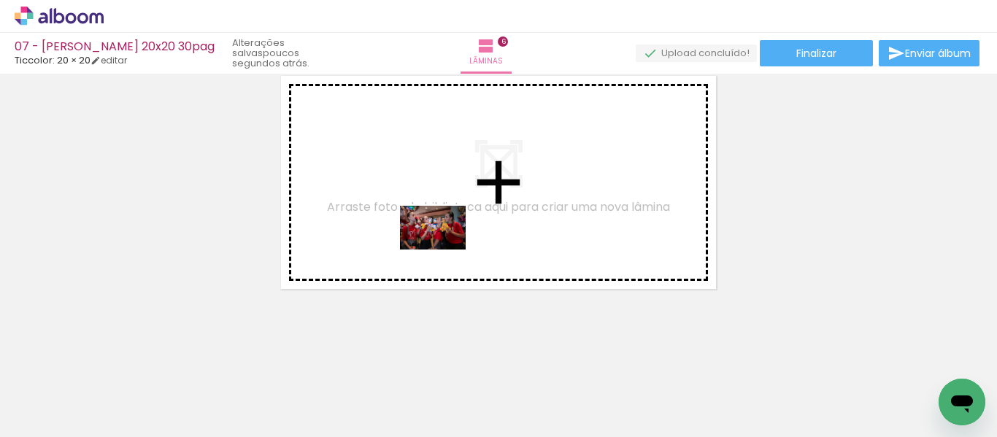
drag, startPoint x: 581, startPoint y: 401, endPoint x: 442, endPoint y: 253, distance: 203.0
click at [442, 247] on quentale-workspace at bounding box center [498, 218] width 997 height 437
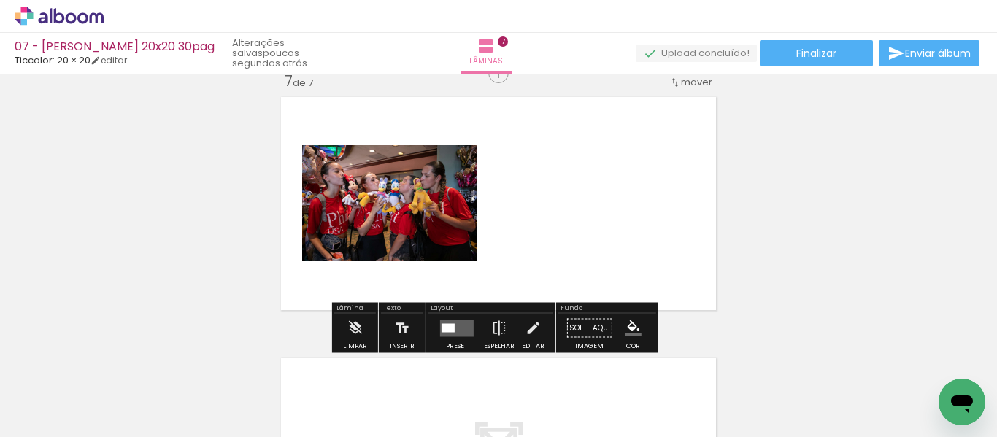
scroll to position [1587, 0]
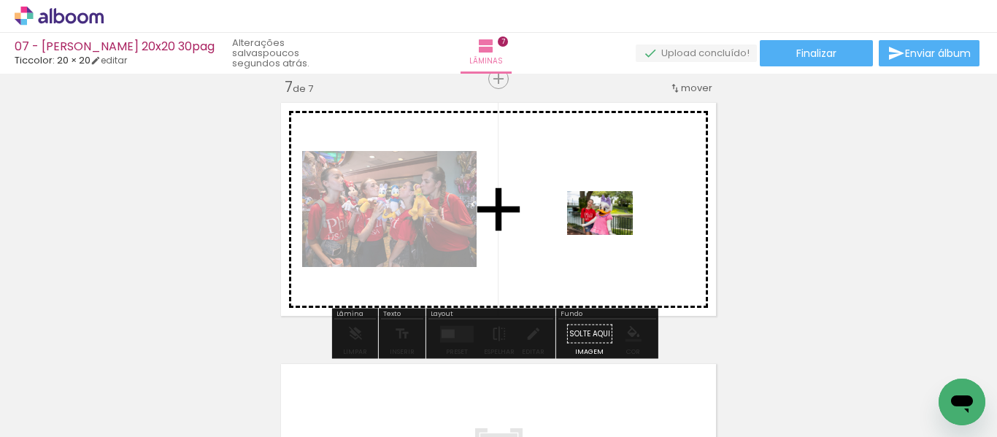
drag, startPoint x: 640, startPoint y: 378, endPoint x: 610, endPoint y: 235, distance: 146.0
click at [610, 235] on quentale-workspace at bounding box center [498, 218] width 997 height 437
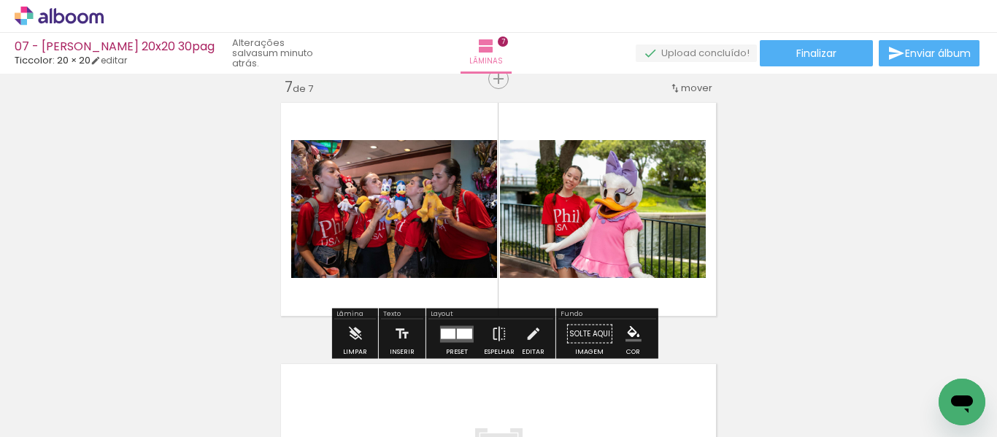
click at [442, 329] on div at bounding box center [448, 334] width 15 height 10
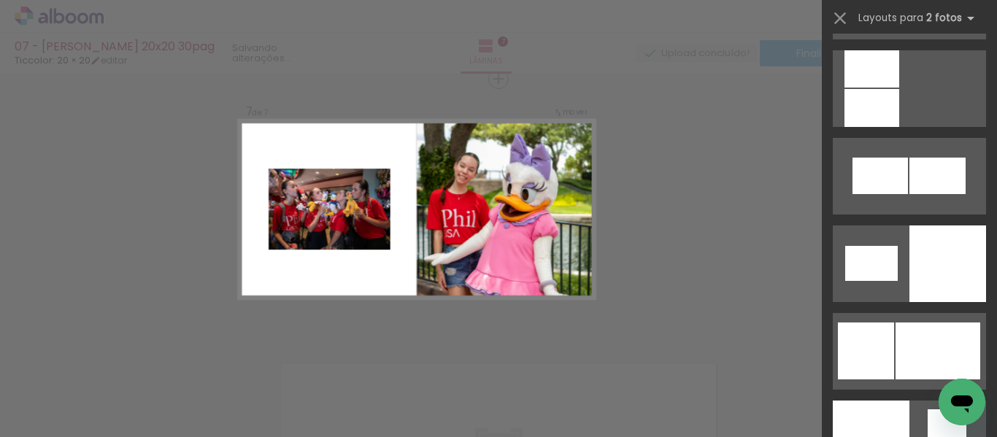
scroll to position [1752, 0]
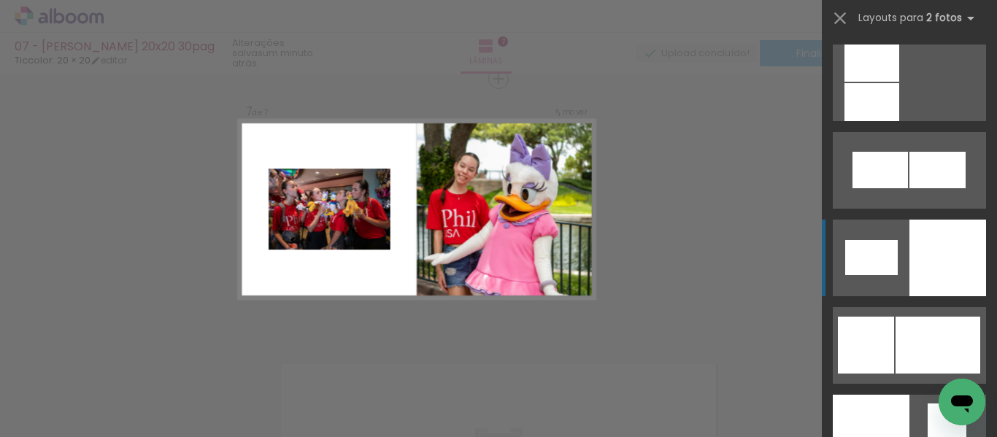
click at [937, 273] on div at bounding box center [948, 258] width 77 height 77
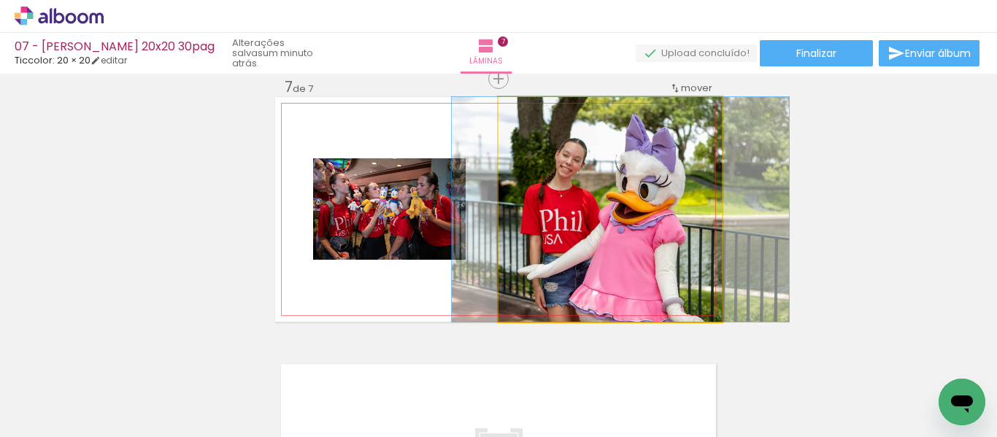
drag, startPoint x: 618, startPoint y: 234, endPoint x: 629, endPoint y: 234, distance: 10.2
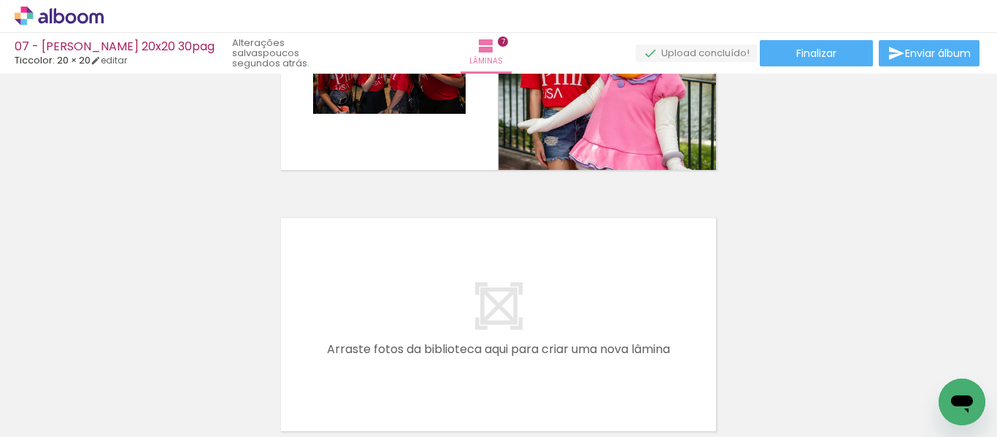
scroll to position [1806, 0]
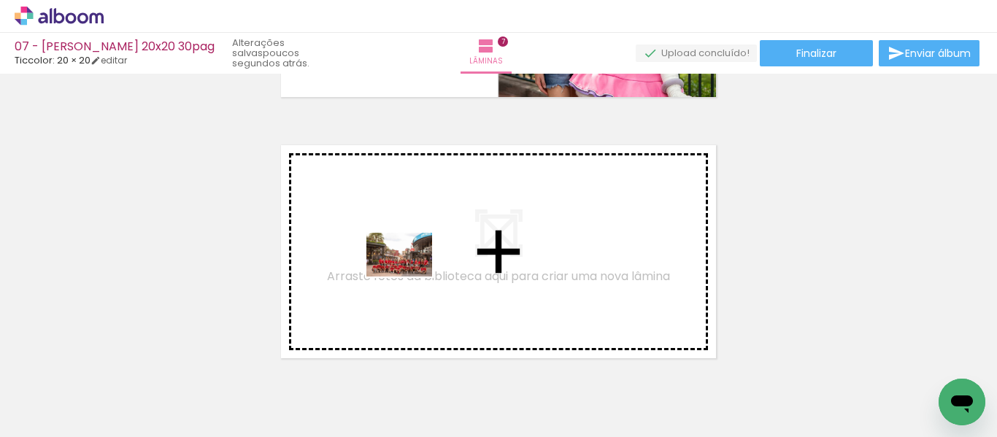
drag, startPoint x: 290, startPoint y: 399, endPoint x: 412, endPoint y: 275, distance: 174.0
click at [412, 275] on quentale-workspace at bounding box center [498, 218] width 997 height 437
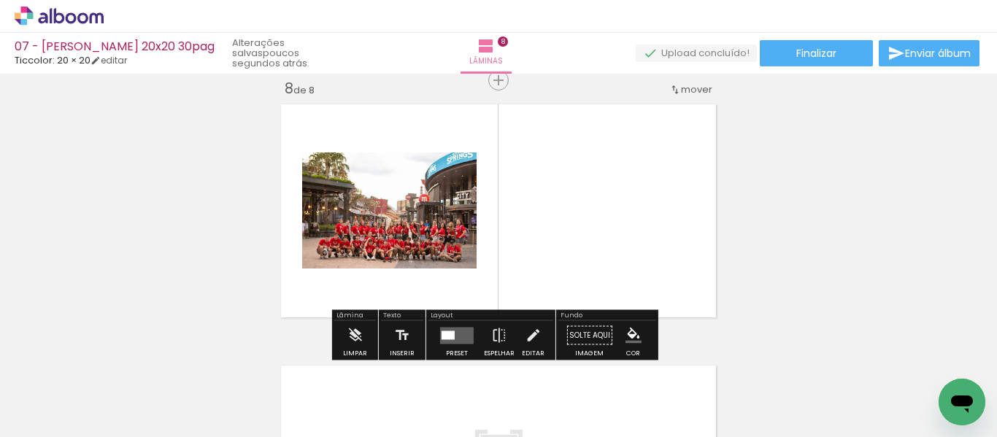
scroll to position [1848, 0]
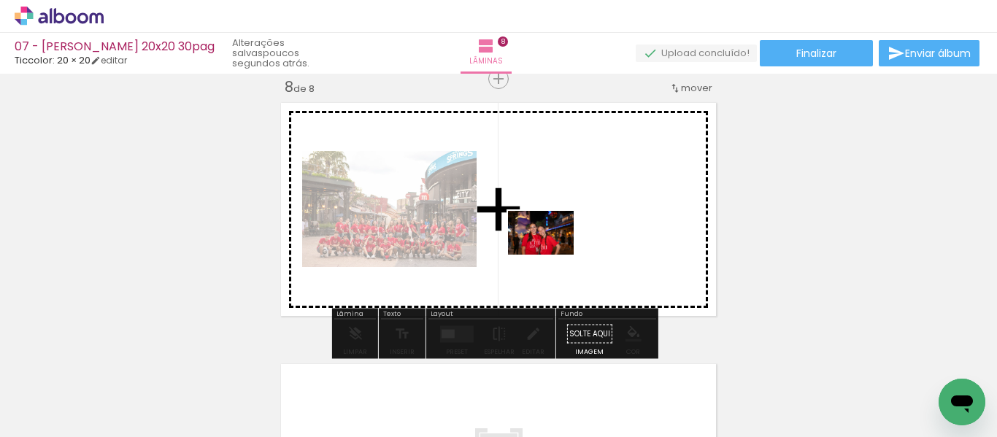
drag, startPoint x: 378, startPoint y: 403, endPoint x: 584, endPoint y: 239, distance: 262.9
click at [584, 239] on quentale-workspace at bounding box center [498, 218] width 997 height 437
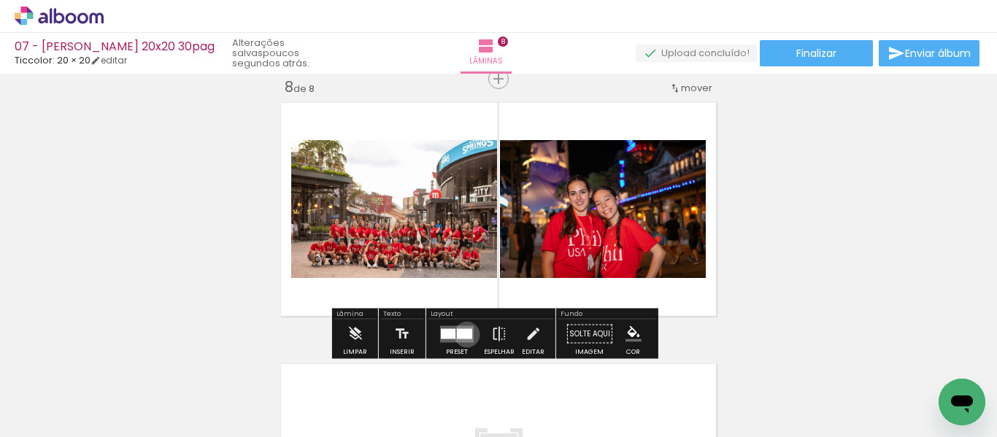
click at [464, 334] on div at bounding box center [464, 334] width 15 height 10
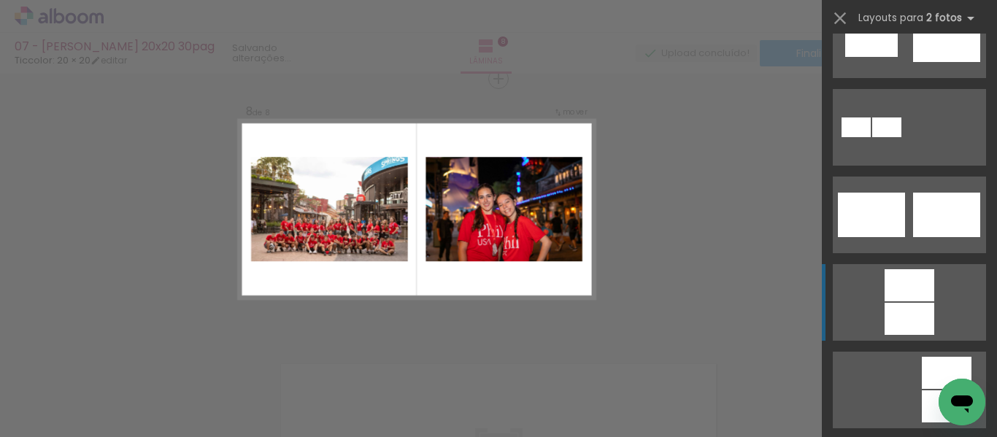
scroll to position [511, 0]
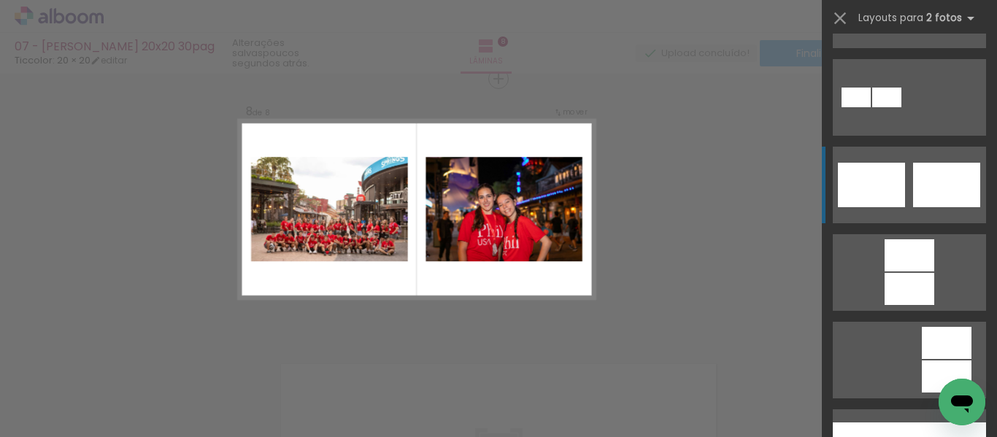
click at [937, 183] on div at bounding box center [946, 185] width 67 height 45
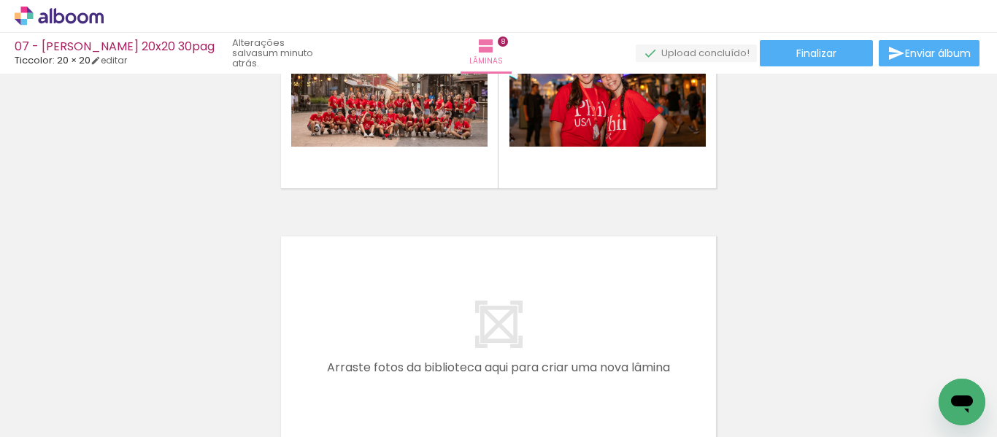
scroll to position [2068, 0]
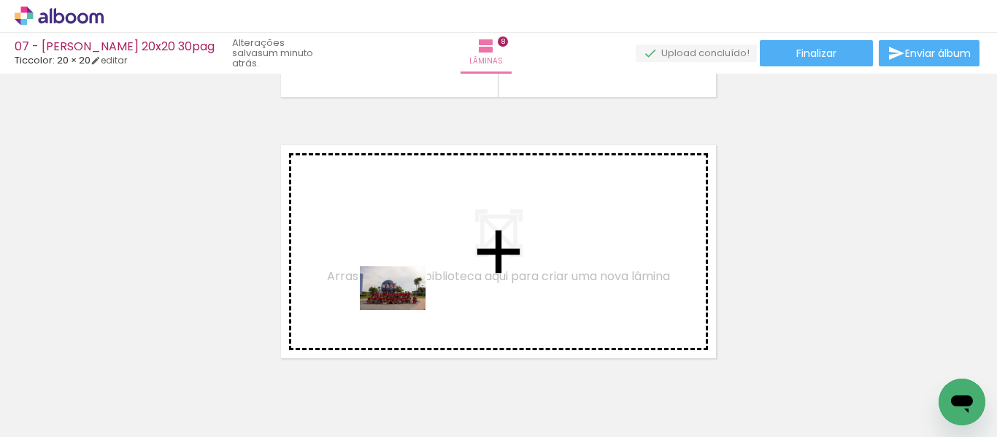
drag, startPoint x: 897, startPoint y: 402, endPoint x: 404, endPoint y: 310, distance: 501.9
click at [404, 310] on quentale-workspace at bounding box center [498, 218] width 997 height 437
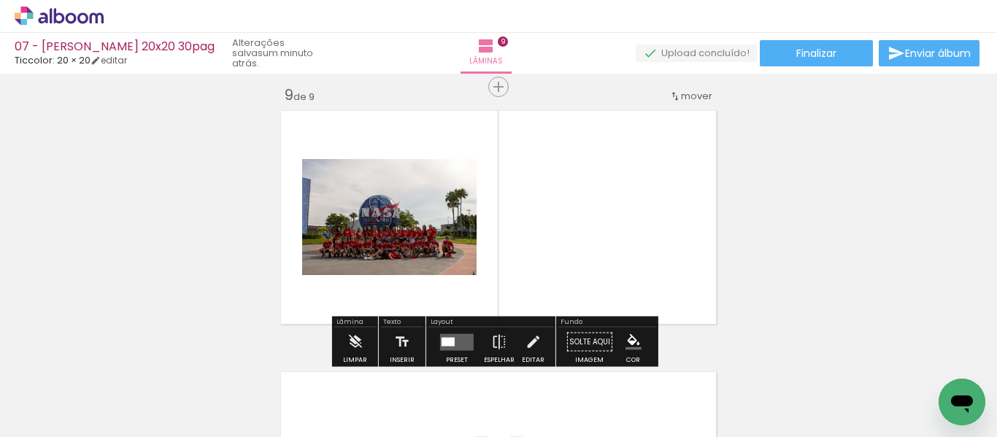
scroll to position [2110, 0]
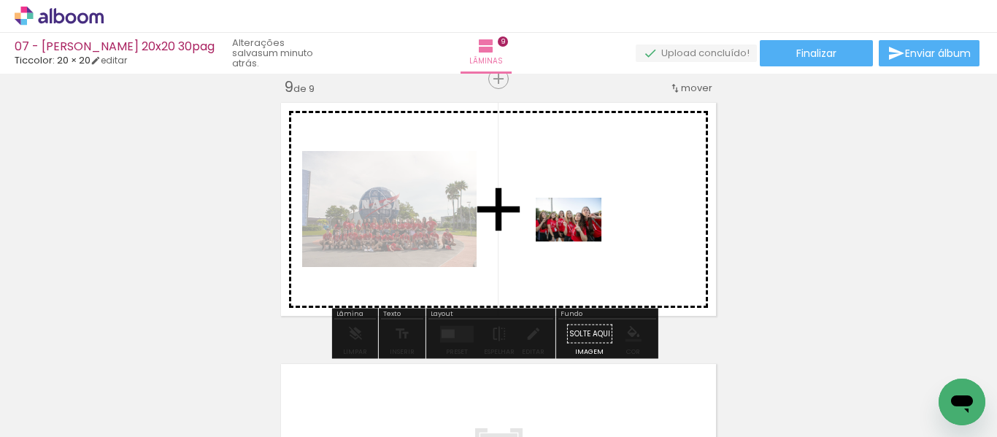
drag, startPoint x: 227, startPoint y: 402, endPoint x: 606, endPoint y: 234, distance: 414.4
click at [606, 234] on quentale-workspace at bounding box center [498, 218] width 997 height 437
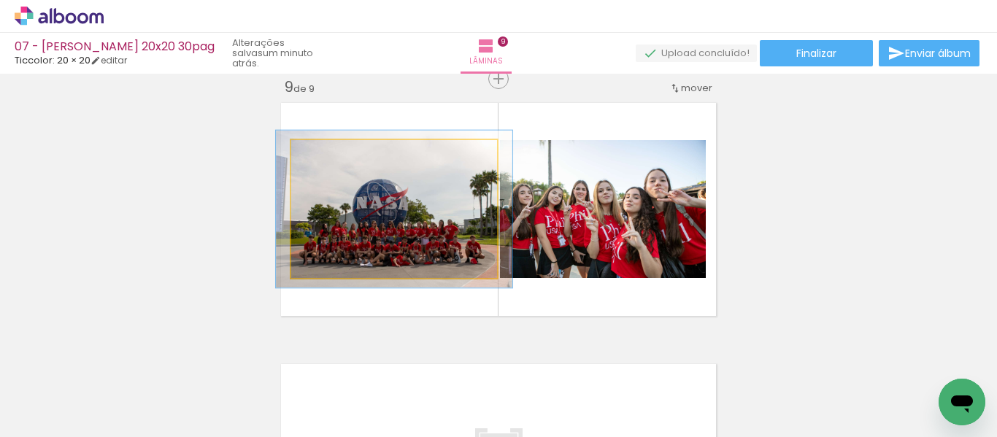
drag, startPoint x: 329, startPoint y: 156, endPoint x: 336, endPoint y: 156, distance: 7.3
click at [336, 156] on div at bounding box center [332, 155] width 23 height 23
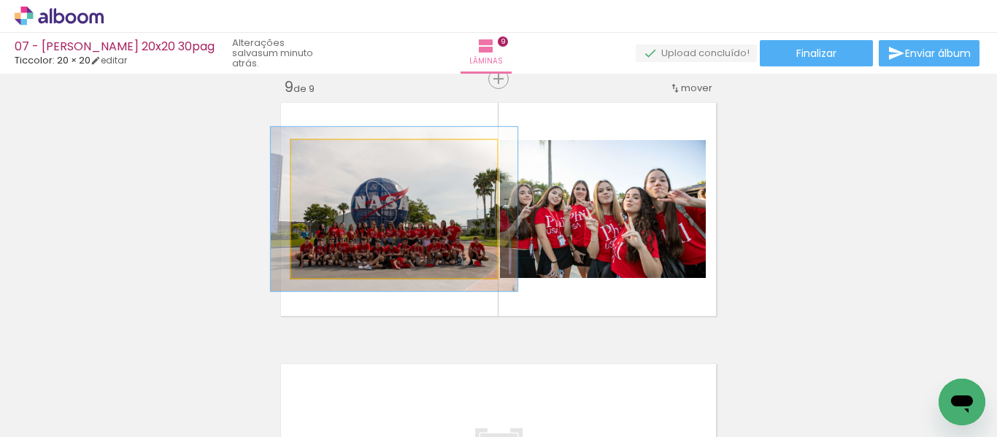
type paper-slider "119"
click at [331, 150] on div at bounding box center [336, 155] width 23 height 23
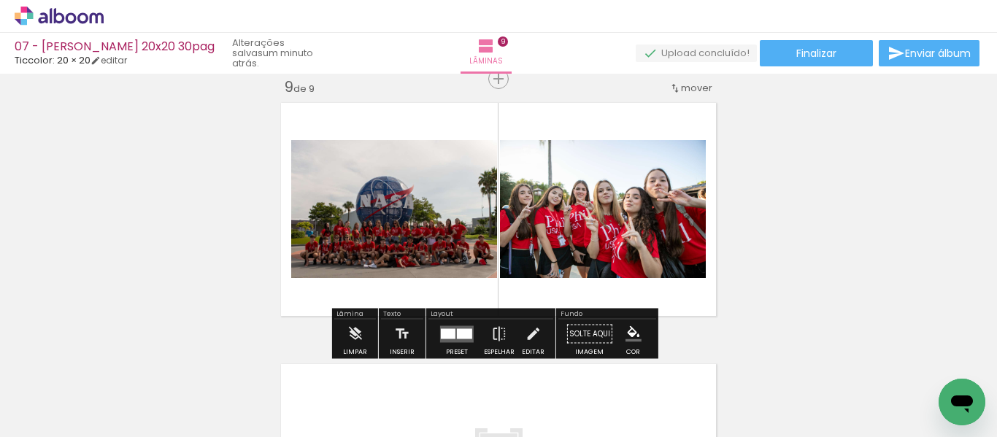
drag, startPoint x: 454, startPoint y: 336, endPoint x: 463, endPoint y: 334, distance: 9.0
click at [457, 336] on div at bounding box center [464, 334] width 15 height 10
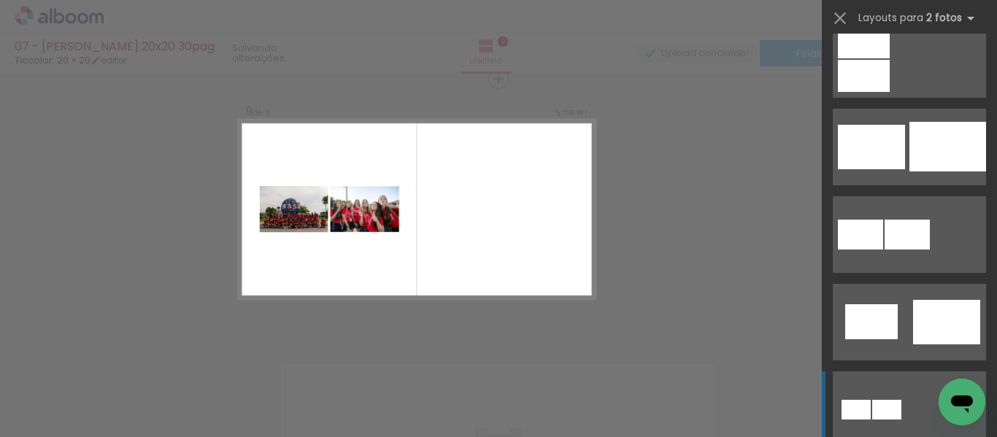
scroll to position [438, 0]
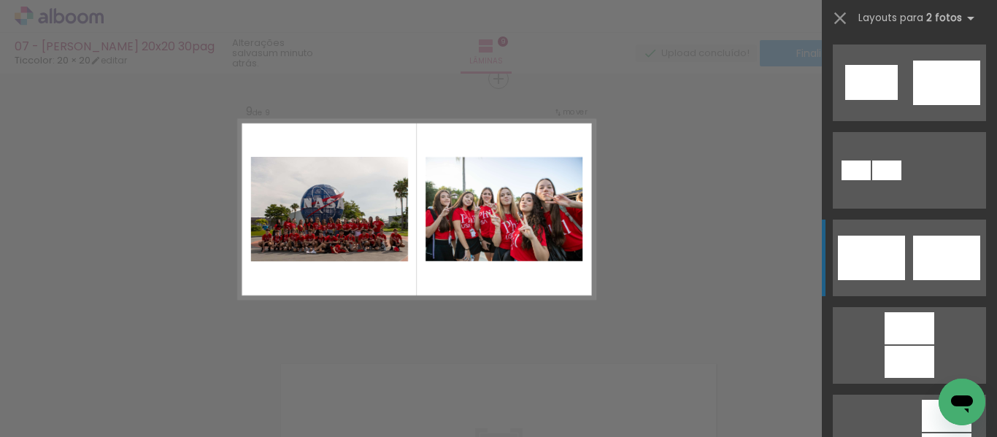
click at [913, 263] on div at bounding box center [946, 258] width 67 height 45
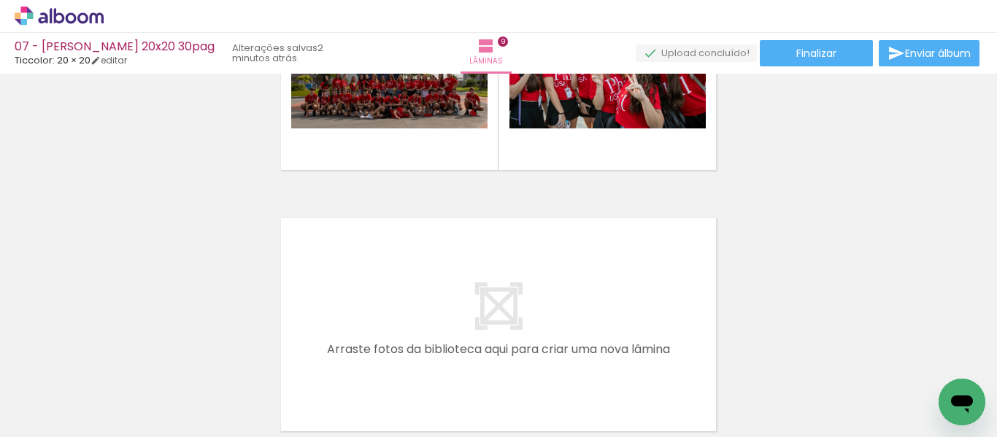
scroll to position [0, 1273]
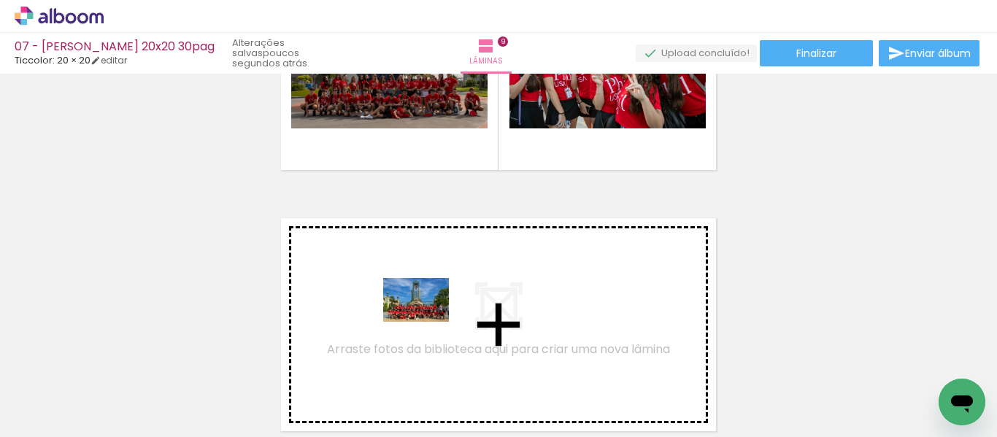
drag, startPoint x: 448, startPoint y: 386, endPoint x: 427, endPoint y: 322, distance: 67.4
click at [427, 322] on quentale-workspace at bounding box center [498, 218] width 997 height 437
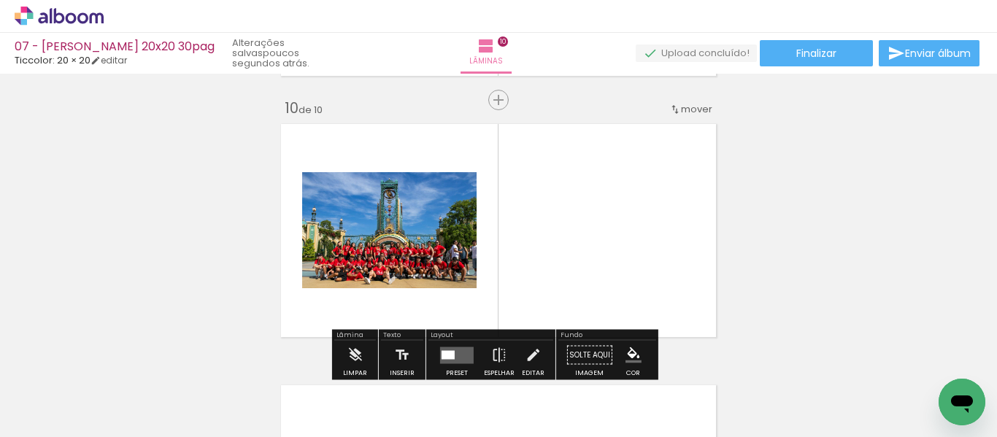
scroll to position [2371, 0]
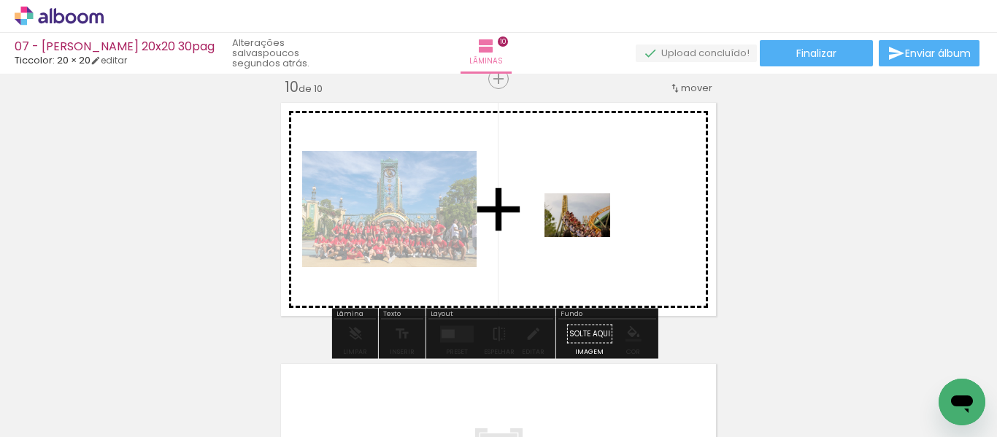
drag, startPoint x: 516, startPoint y: 393, endPoint x: 597, endPoint y: 223, distance: 188.4
click at [597, 223] on quentale-workspace at bounding box center [498, 218] width 997 height 437
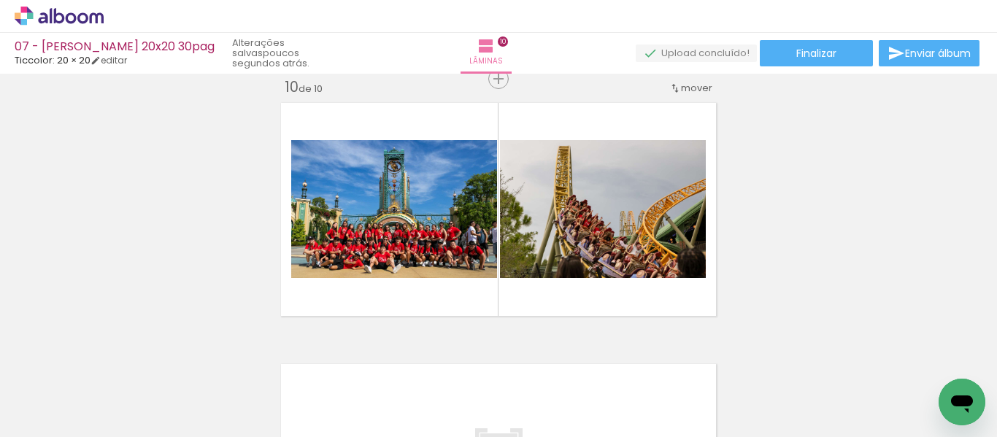
scroll to position [0, 937]
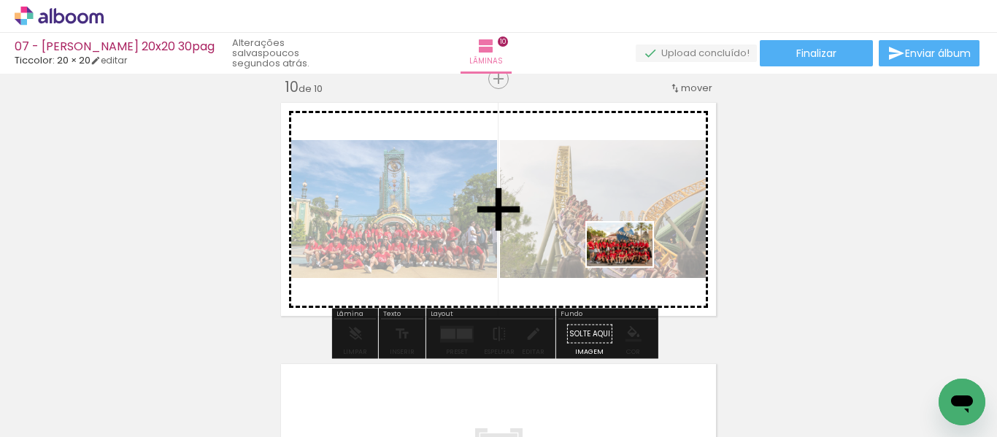
drag, startPoint x: 502, startPoint y: 392, endPoint x: 644, endPoint y: 291, distance: 174.4
click at [634, 264] on quentale-workspace at bounding box center [498, 218] width 997 height 437
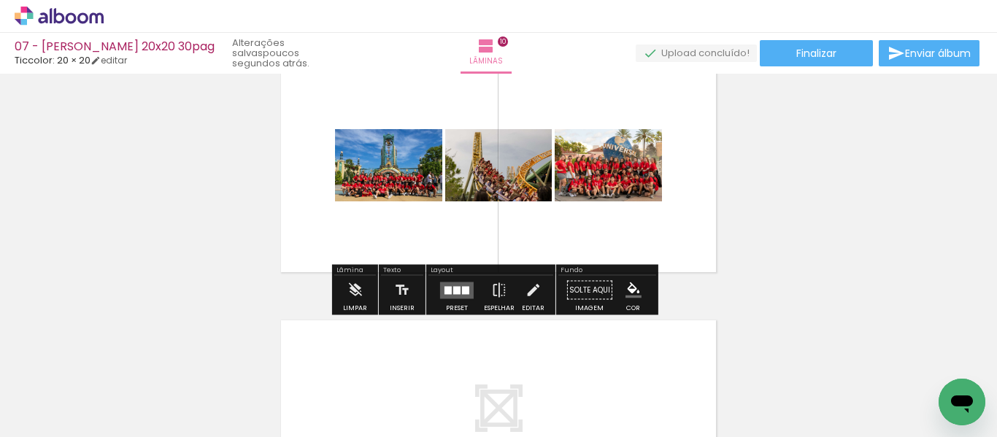
scroll to position [2444, 0]
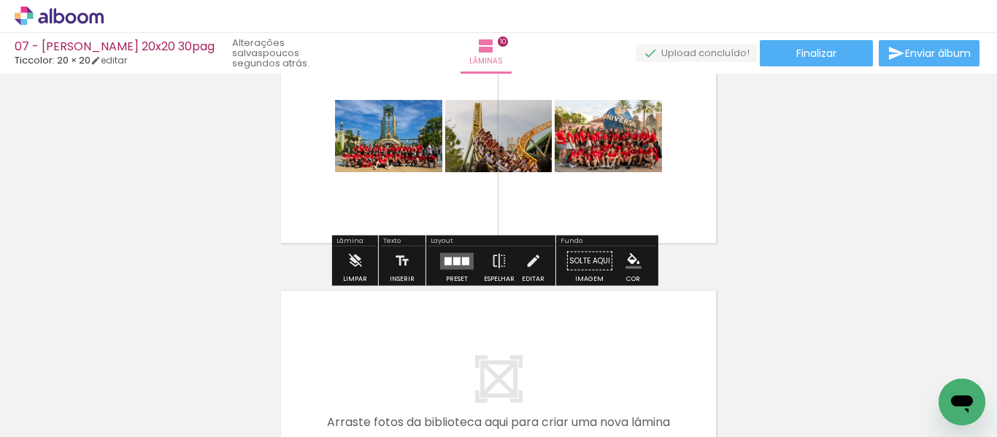
click at [456, 262] on div at bounding box center [456, 261] width 7 height 8
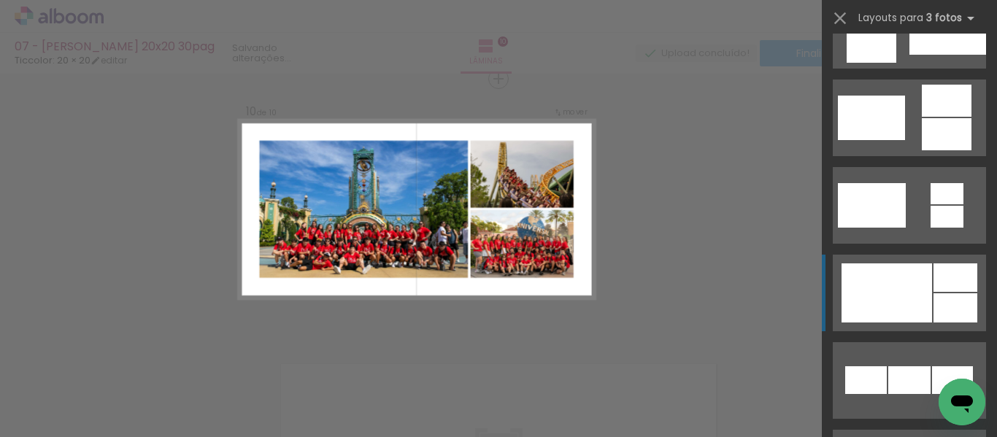
scroll to position [511, 0]
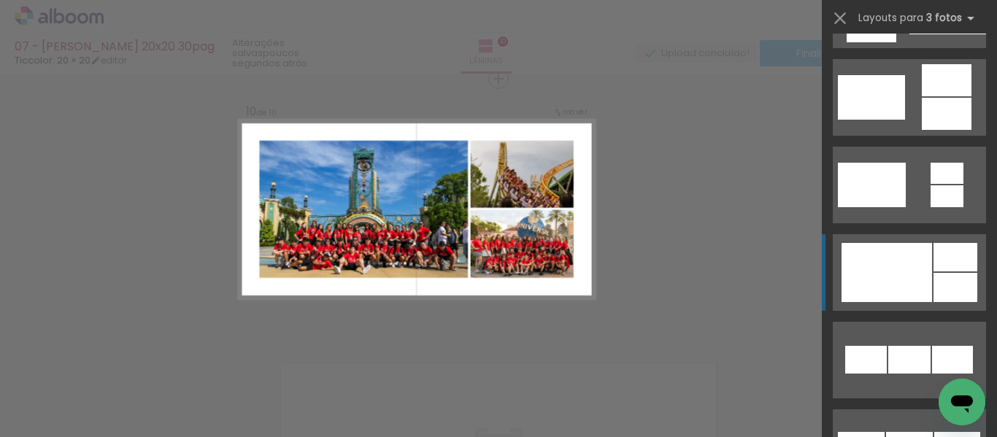
click at [941, 256] on div at bounding box center [956, 257] width 44 height 28
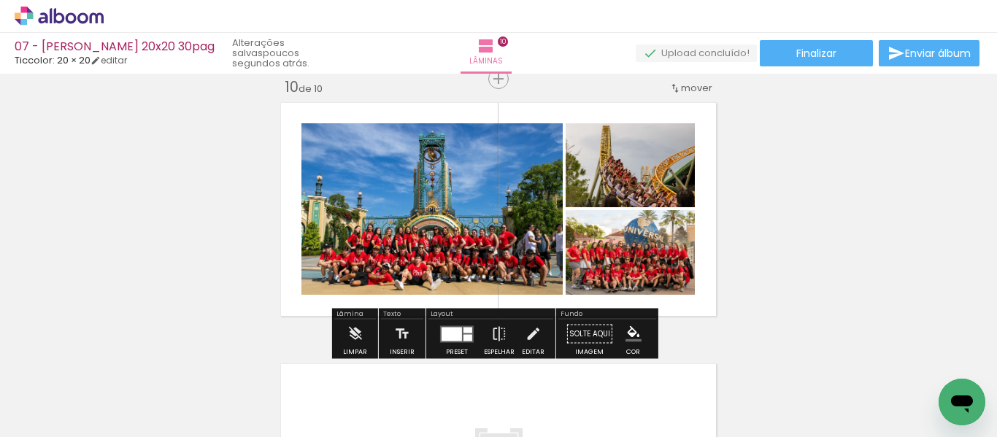
click at [457, 331] on div at bounding box center [452, 334] width 20 height 14
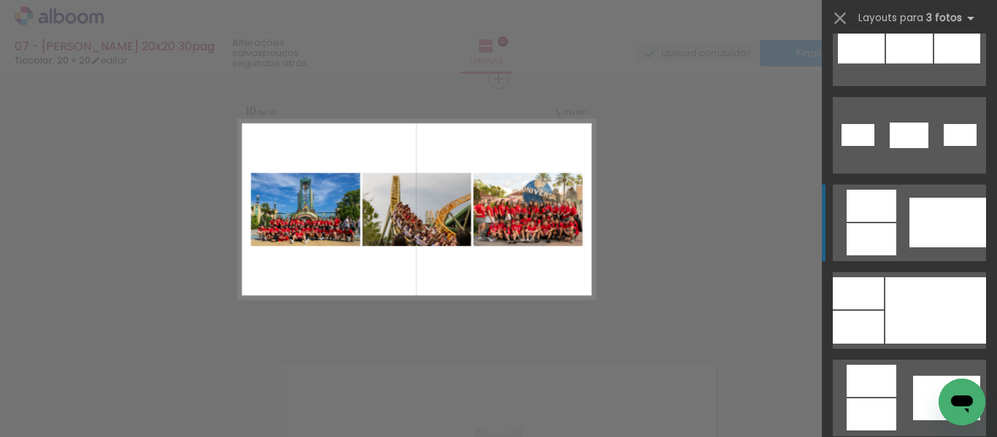
scroll to position [920, 0]
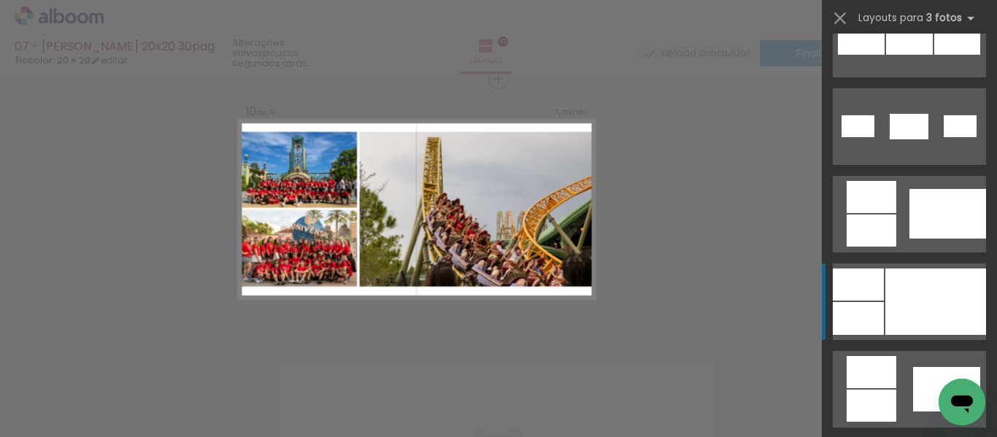
click at [891, 293] on div at bounding box center [936, 302] width 101 height 66
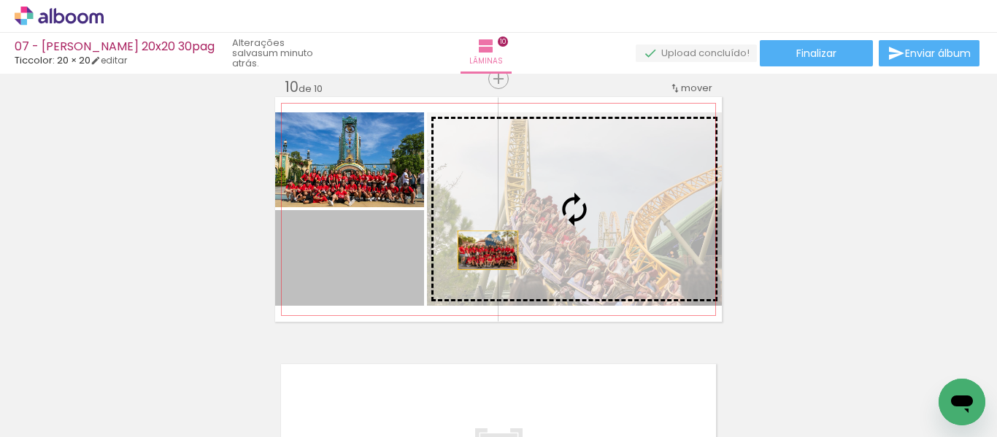
drag, startPoint x: 373, startPoint y: 272, endPoint x: 541, endPoint y: 243, distance: 170.4
click at [0, 0] on slot at bounding box center [0, 0] width 0 height 0
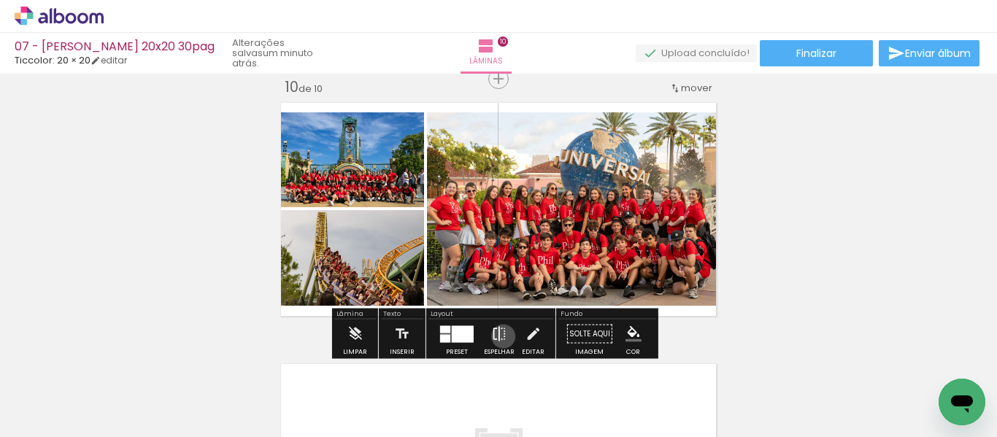
click at [500, 337] on iron-icon at bounding box center [499, 334] width 16 height 29
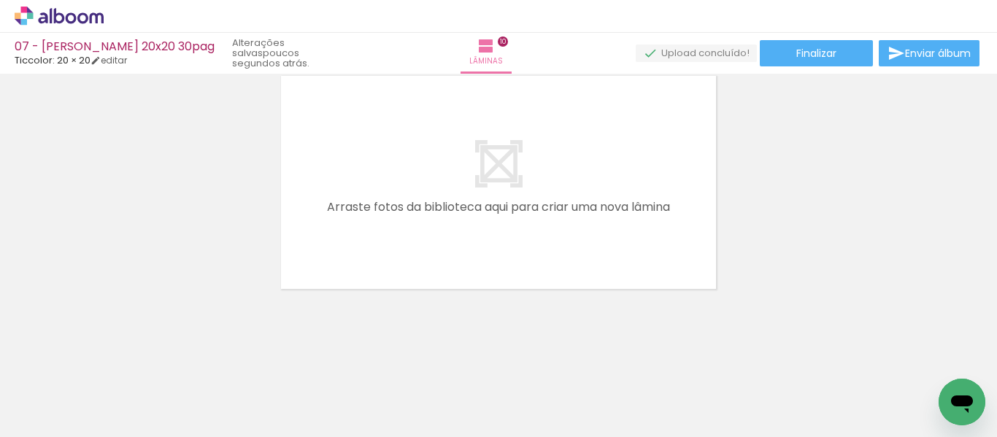
scroll to position [0, 1087]
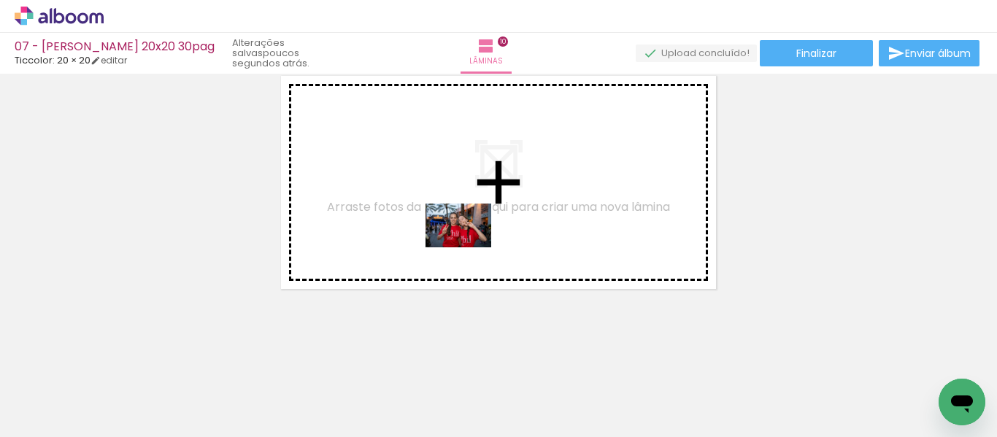
drag, startPoint x: 821, startPoint y: 391, endPoint x: 456, endPoint y: 243, distance: 393.0
click at [450, 237] on quentale-workspace at bounding box center [498, 218] width 997 height 437
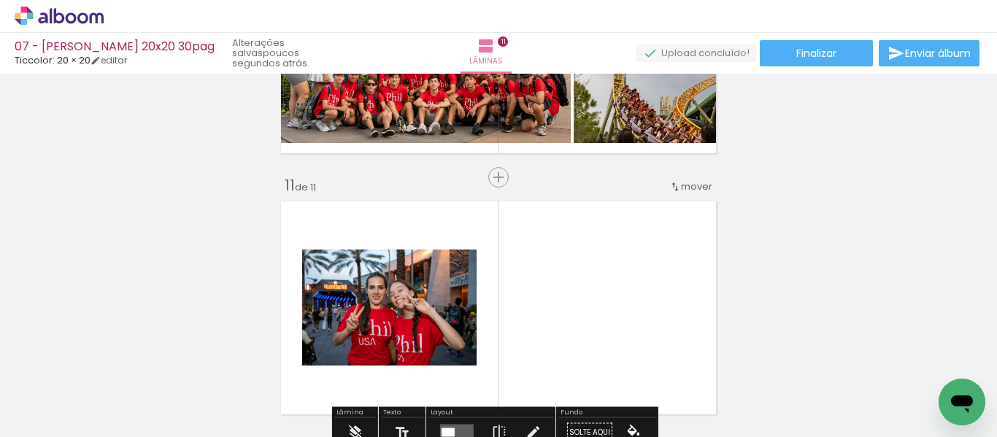
scroll to position [2414, 0]
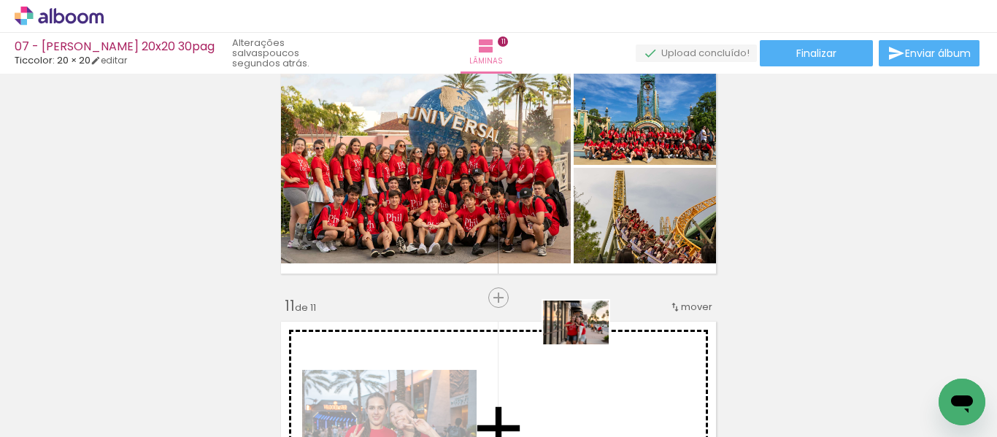
drag, startPoint x: 454, startPoint y: 404, endPoint x: 588, endPoint y: 346, distance: 145.5
click at [587, 345] on quentale-workspace at bounding box center [498, 218] width 997 height 437
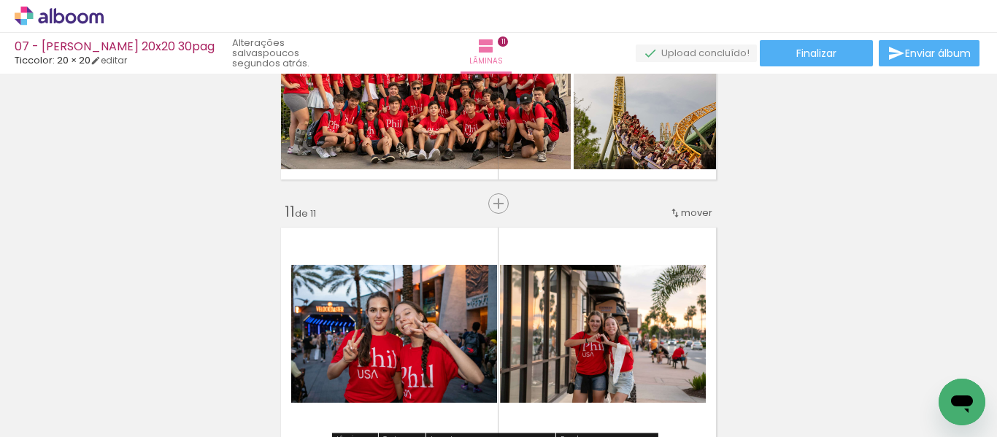
scroll to position [2633, 0]
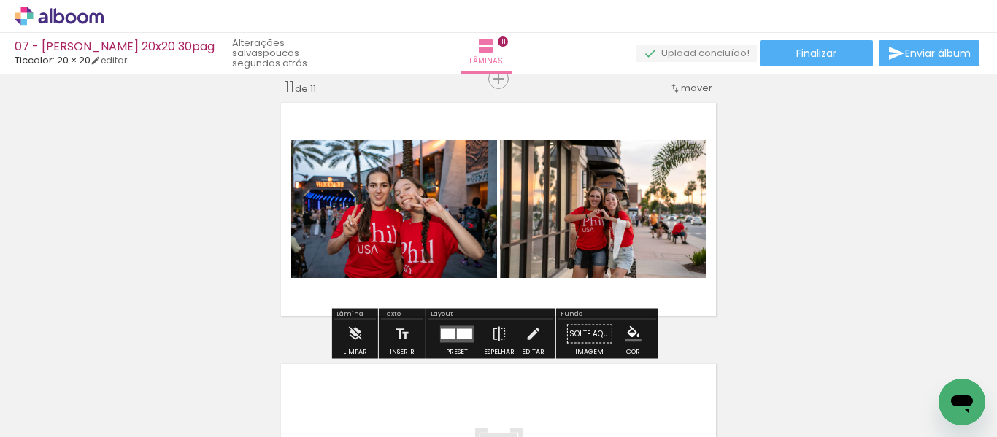
click at [449, 338] on div at bounding box center [448, 334] width 15 height 10
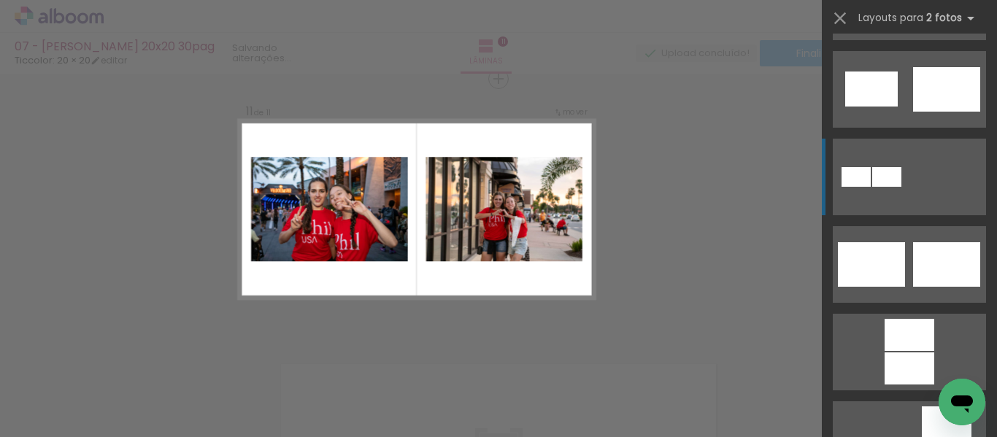
scroll to position [511, 0]
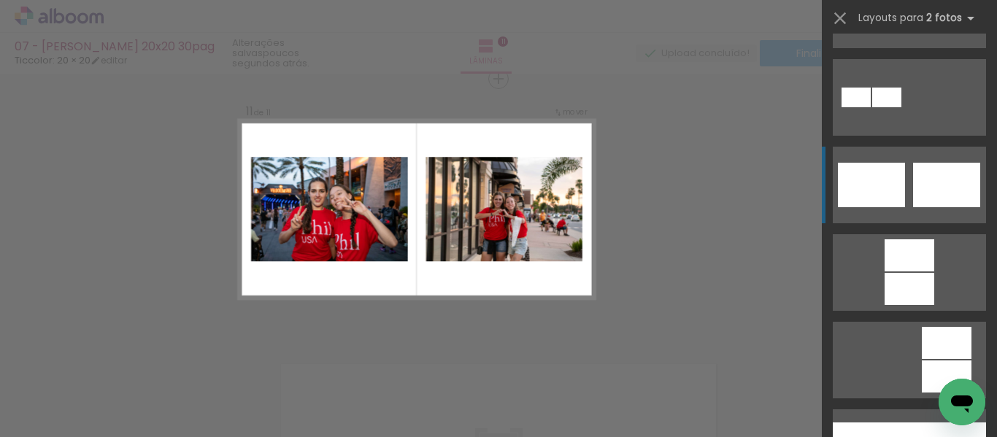
click at [937, 205] on div at bounding box center [946, 185] width 67 height 45
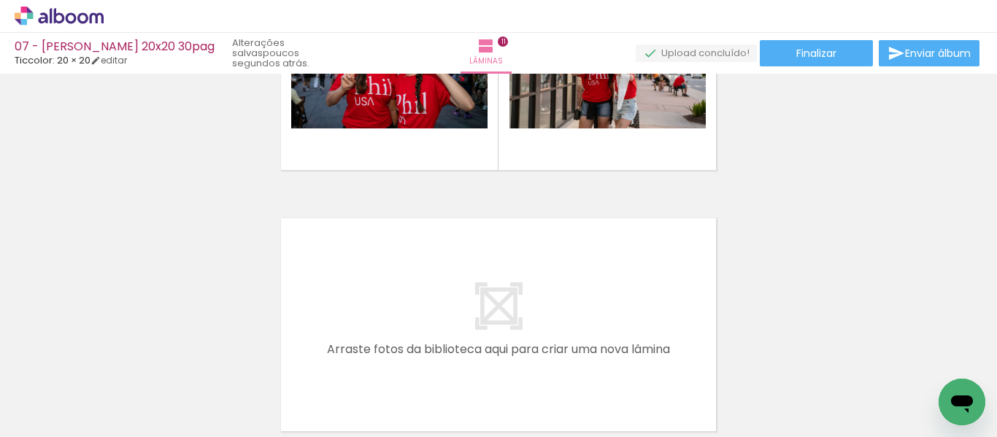
scroll to position [2852, 0]
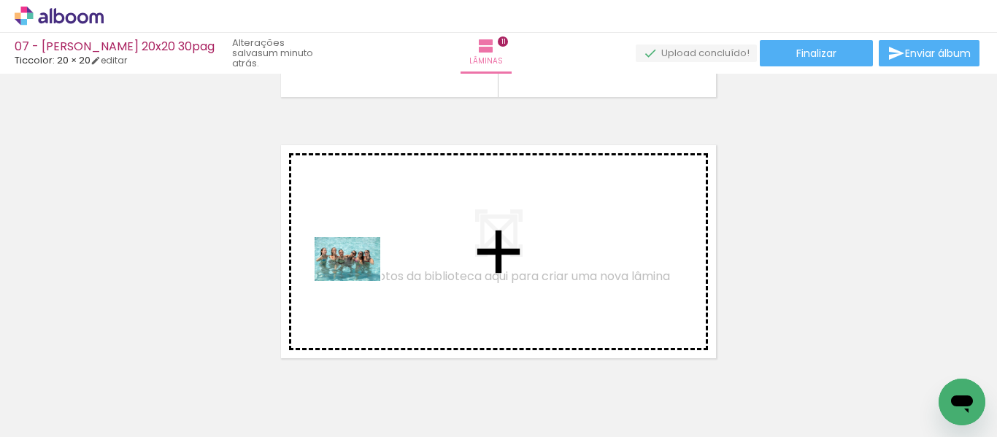
drag, startPoint x: 125, startPoint y: 395, endPoint x: 358, endPoint y: 281, distance: 259.9
click at [358, 281] on quentale-workspace at bounding box center [498, 218] width 997 height 437
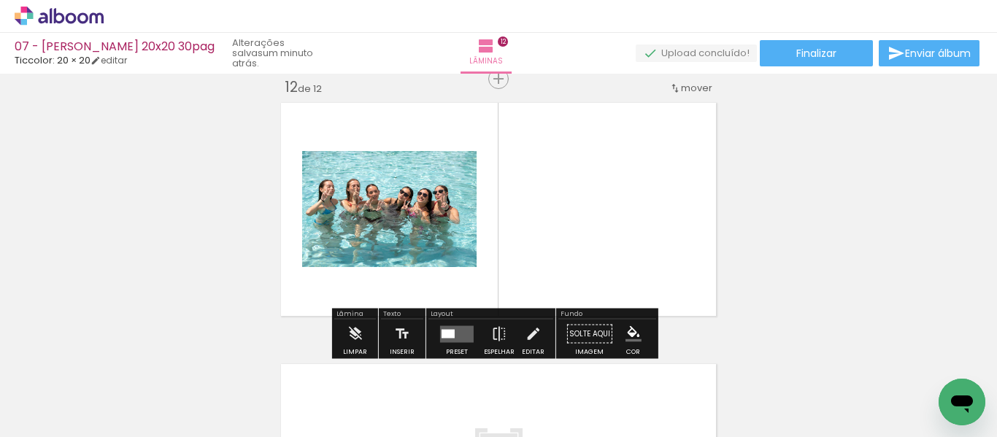
scroll to position [0, 252]
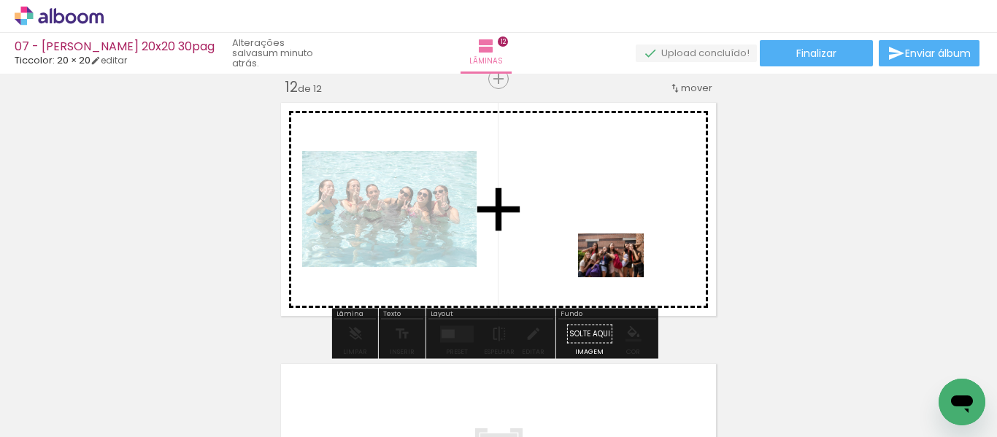
drag, startPoint x: 325, startPoint y: 398, endPoint x: 631, endPoint y: 280, distance: 328.4
click at [626, 277] on quentale-workspace at bounding box center [498, 218] width 997 height 437
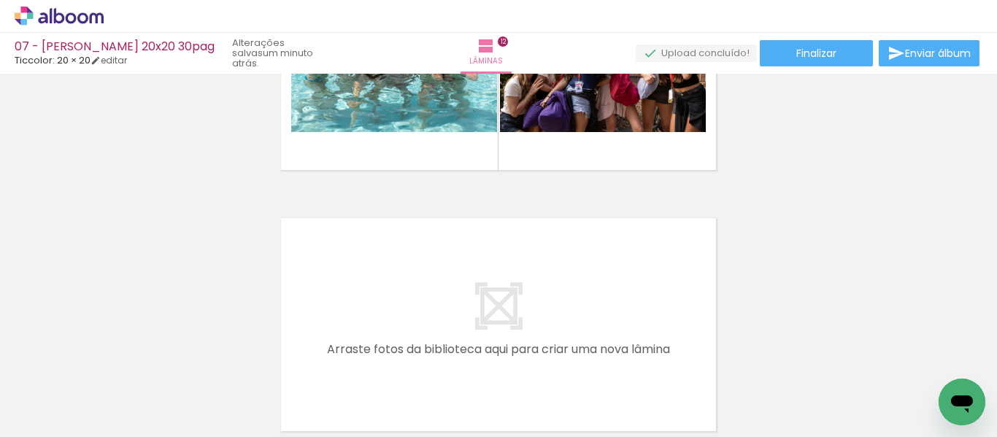
scroll to position [0, 1591]
drag, startPoint x: 599, startPoint y: 404, endPoint x: 610, endPoint y: 415, distance: 15.0
click at [610, 412] on div at bounding box center [600, 388] width 72 height 48
drag, startPoint x: 677, startPoint y: 350, endPoint x: 667, endPoint y: 307, distance: 44.4
click at [667, 307] on quentale-workspace at bounding box center [498, 218] width 997 height 437
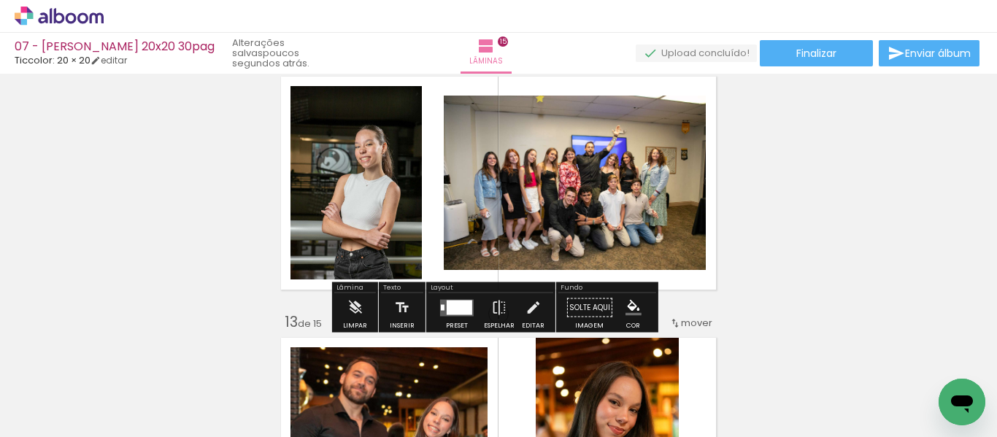
scroll to position [2998, 0]
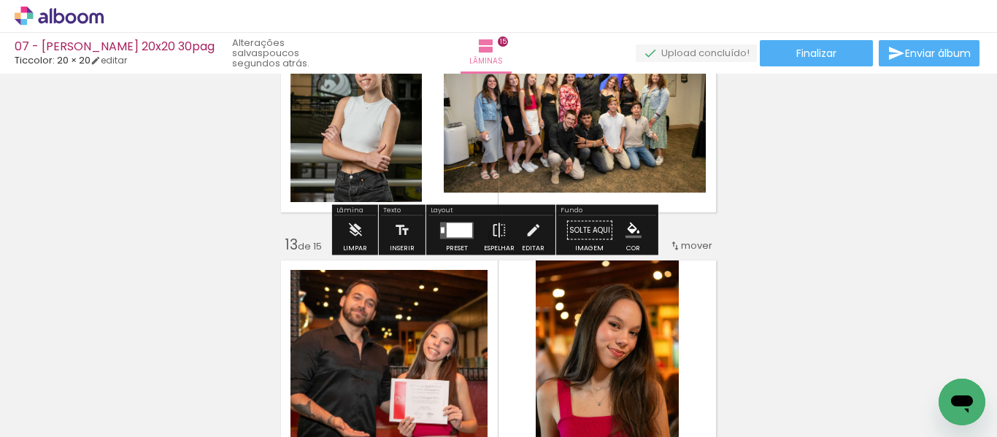
click at [460, 227] on div at bounding box center [460, 230] width 26 height 15
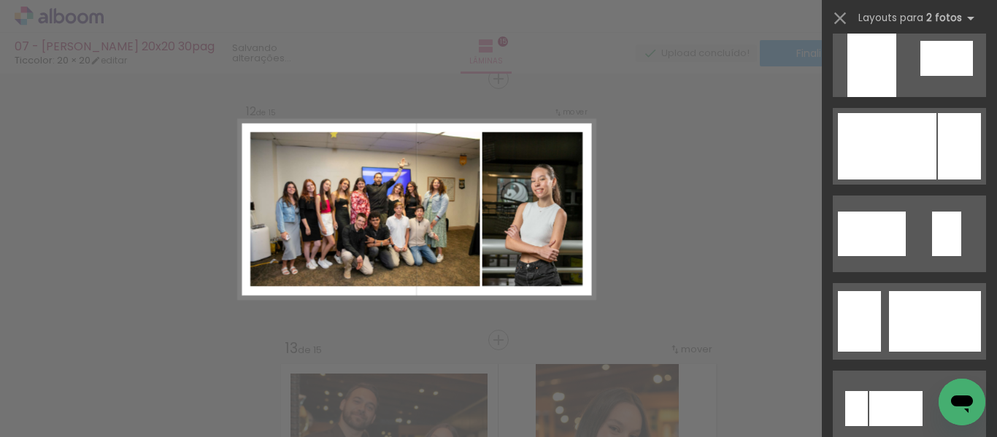
scroll to position [730, 0]
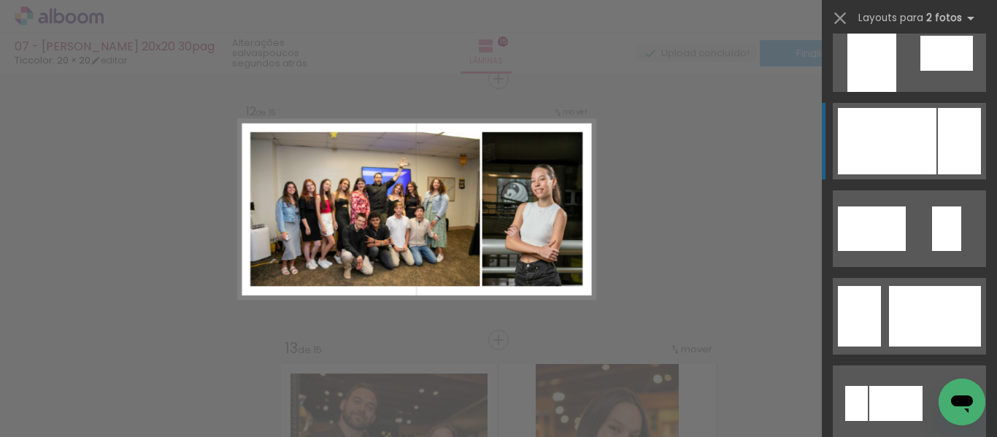
click at [924, 166] on div at bounding box center [887, 141] width 99 height 66
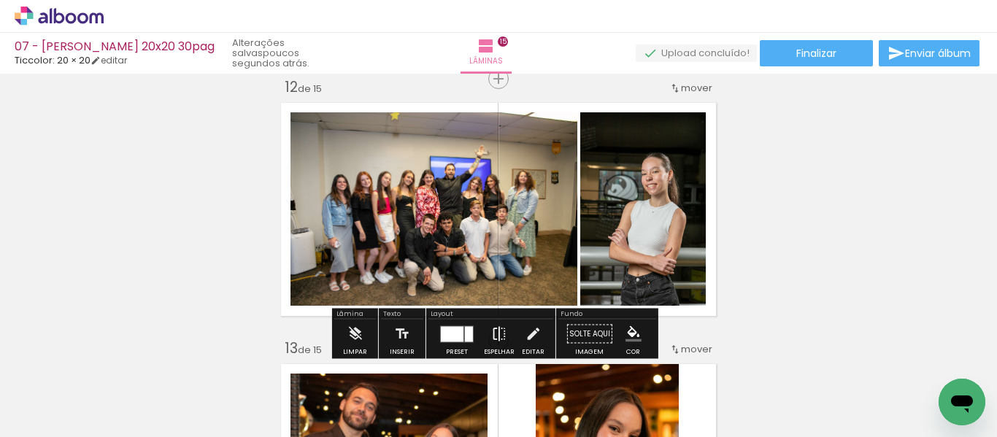
click at [499, 326] on iron-icon at bounding box center [499, 334] width 16 height 29
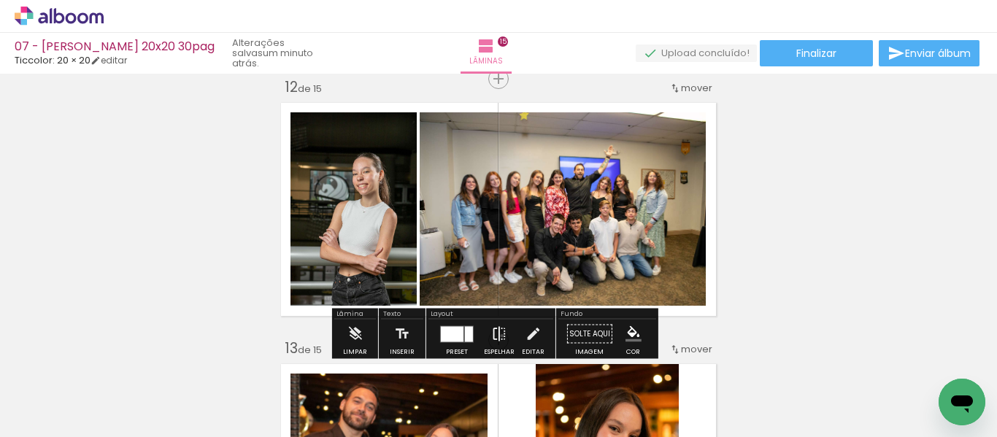
click at [499, 336] on iron-icon at bounding box center [499, 334] width 16 height 29
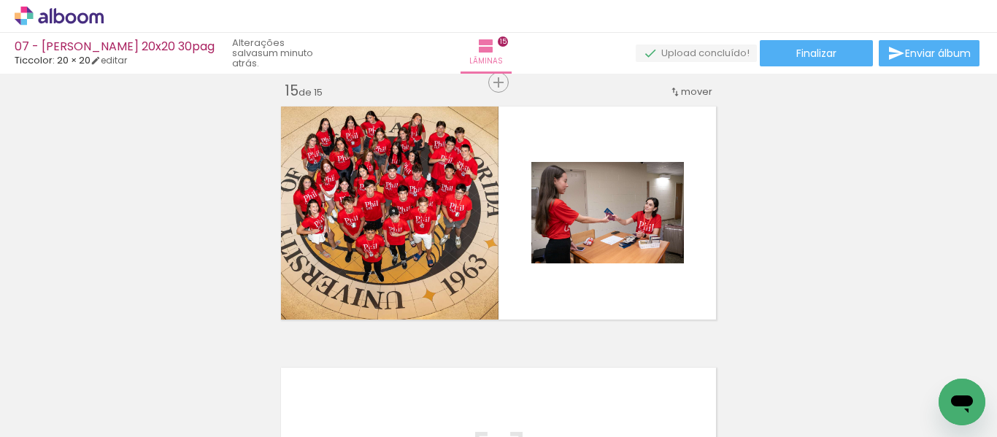
scroll to position [3601, 0]
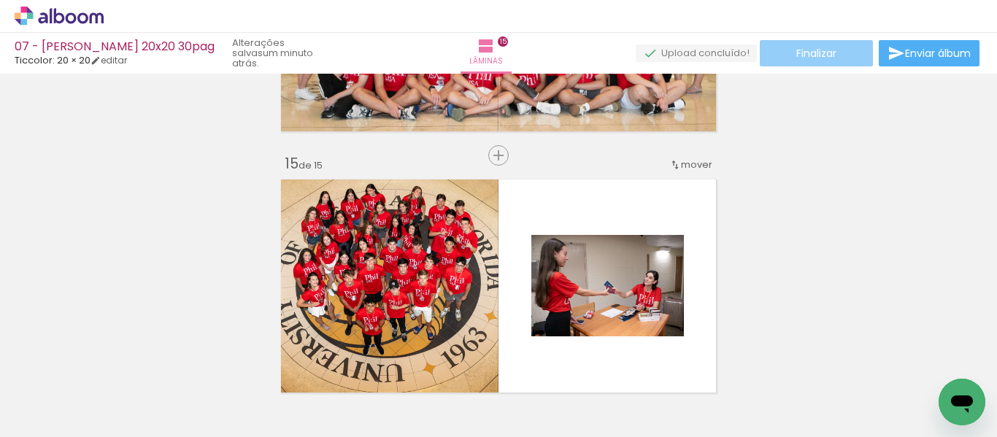
click at [838, 53] on paper-button "Finalizar" at bounding box center [816, 53] width 113 height 26
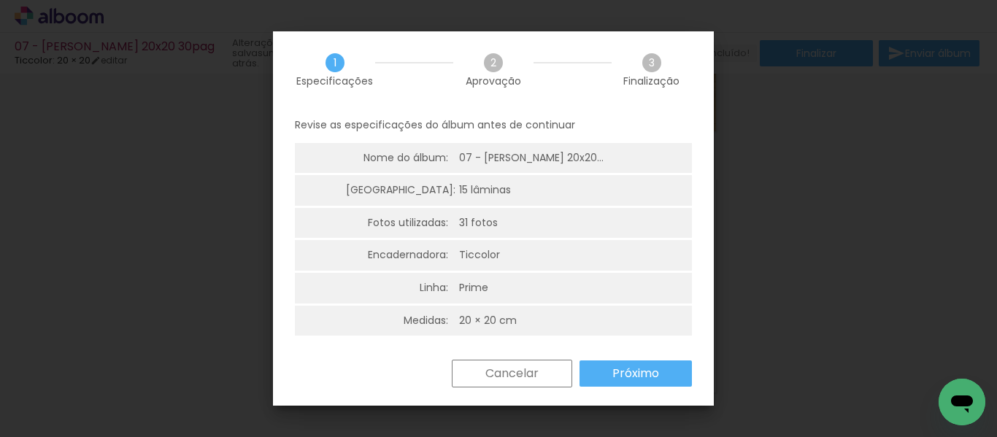
click at [629, 364] on paper-button "Próximo" at bounding box center [636, 374] width 112 height 26
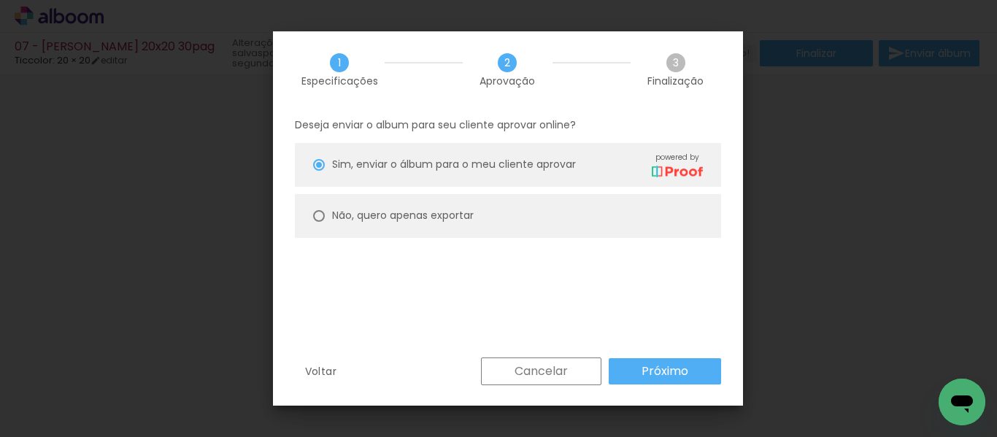
click at [399, 223] on div "Não, quero apenas exportar" at bounding box center [403, 215] width 142 height 15
type paper-radio-button "on"
click at [642, 361] on paper-button "Próximo" at bounding box center [665, 371] width 112 height 26
type input "Alta, 300 DPI"
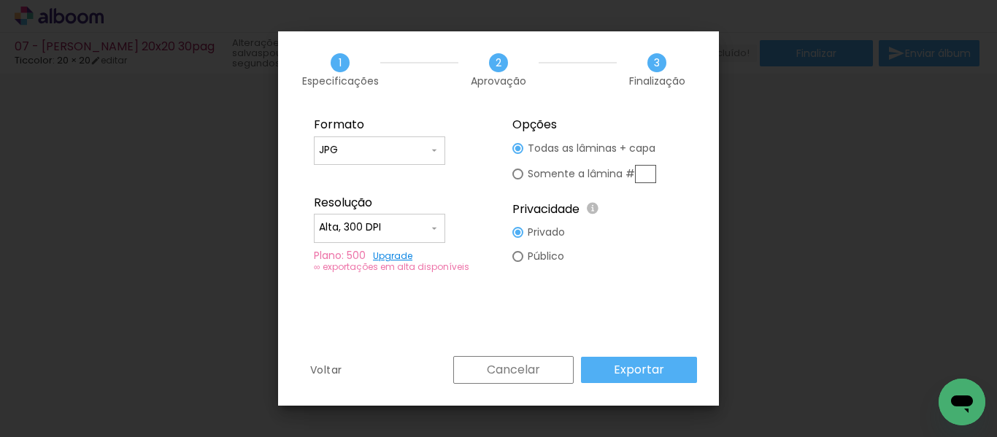
click at [0, 0] on slot "Exportar" at bounding box center [0, 0] width 0 height 0
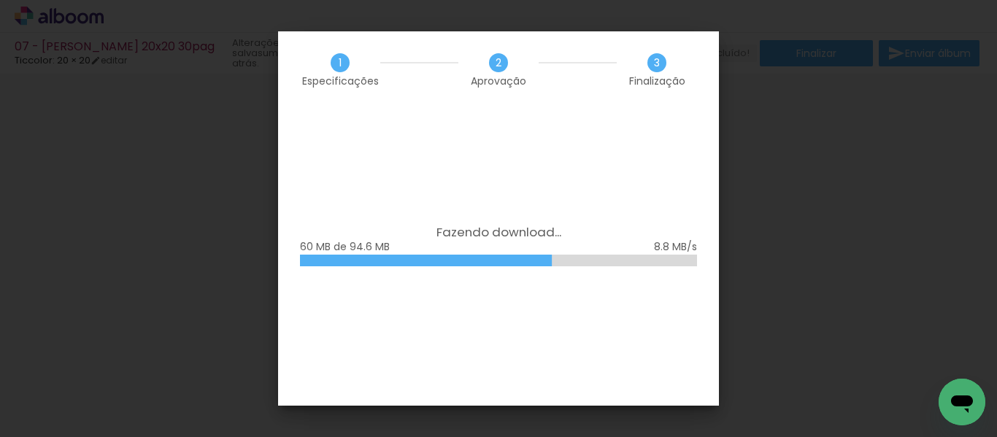
scroll to position [0, 1662]
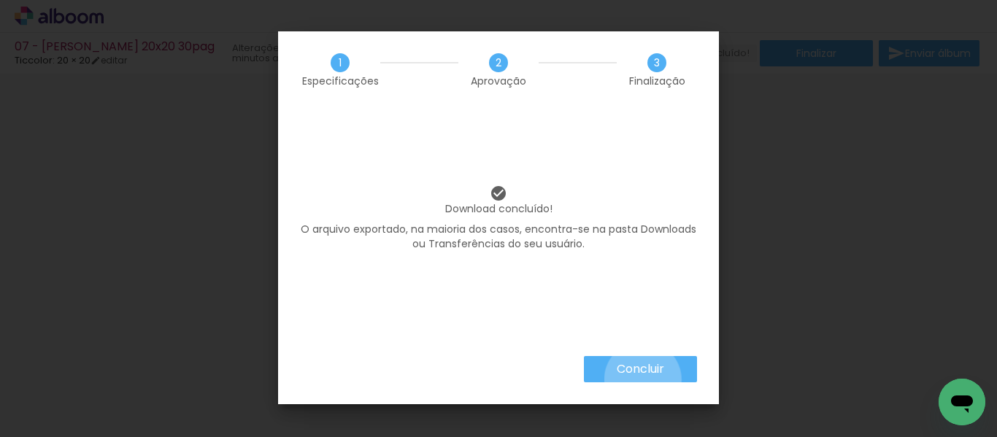
click at [642, 379] on paper-button "Concluir" at bounding box center [640, 369] width 113 height 26
